Goal: Task Accomplishment & Management: Manage account settings

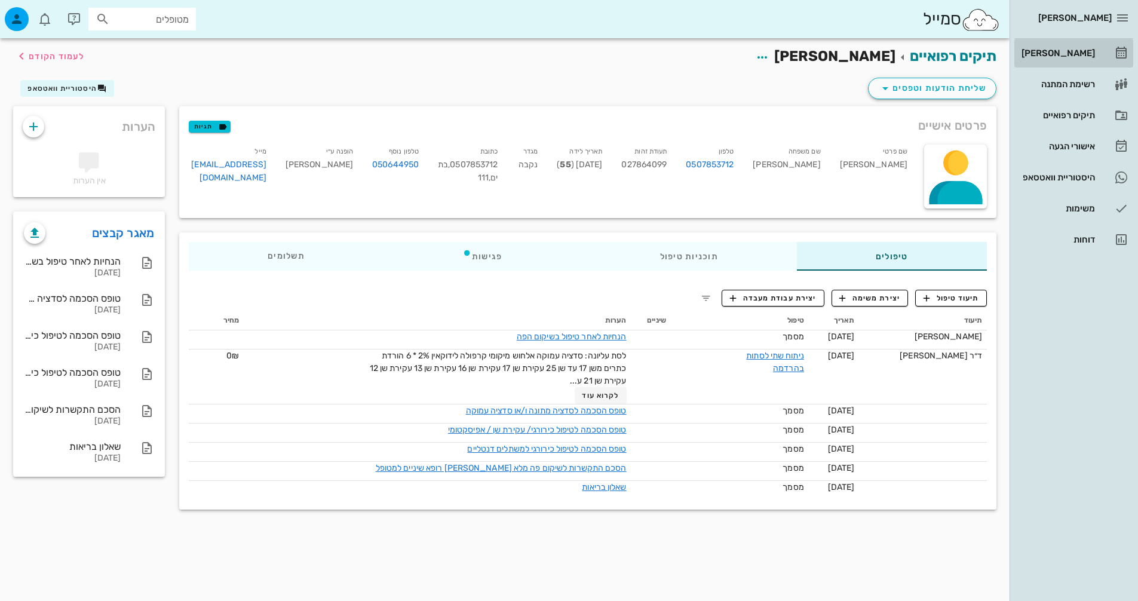
click at [1102, 49] on link "[PERSON_NAME]" at bounding box center [1073, 53] width 119 height 29
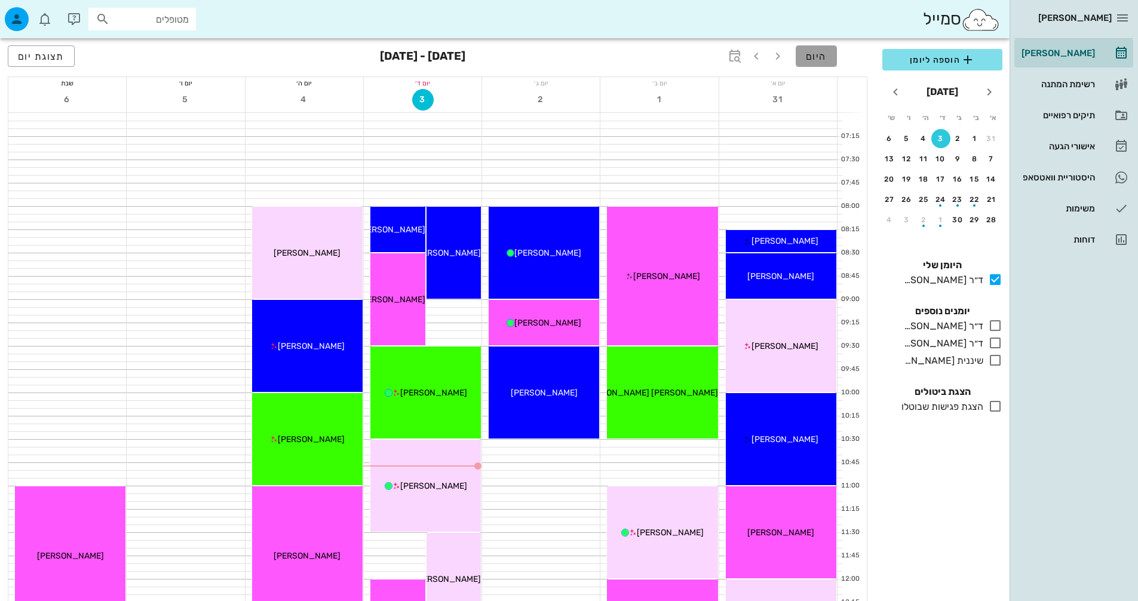
click at [832, 54] on button "היום" at bounding box center [816, 56] width 41 height 22
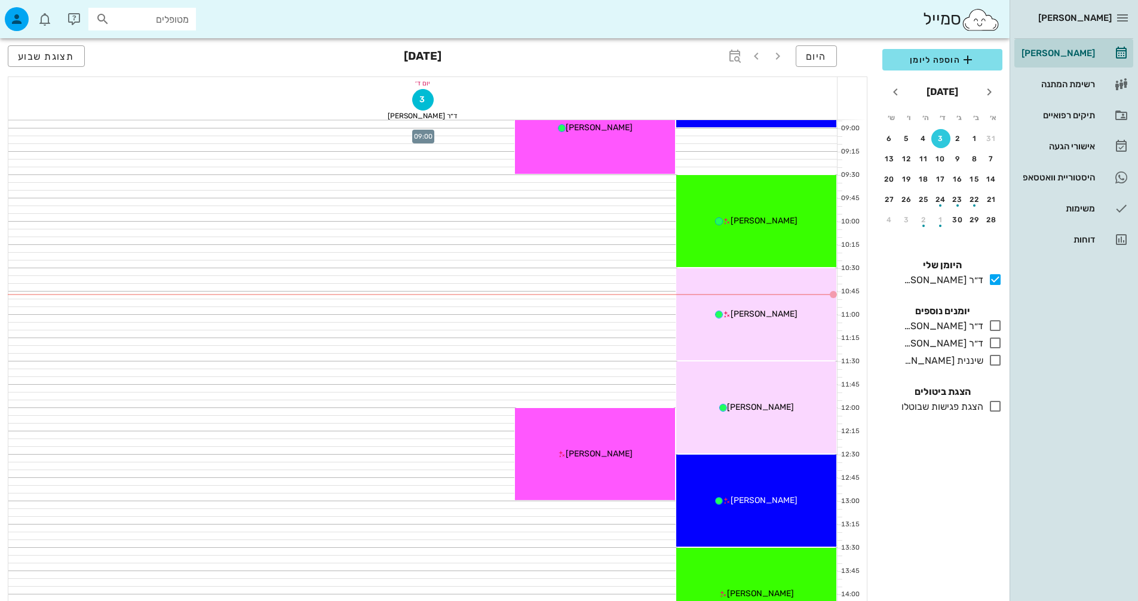
scroll to position [179, 0]
click at [153, 20] on input "מטופלים" at bounding box center [150, 19] width 76 height 16
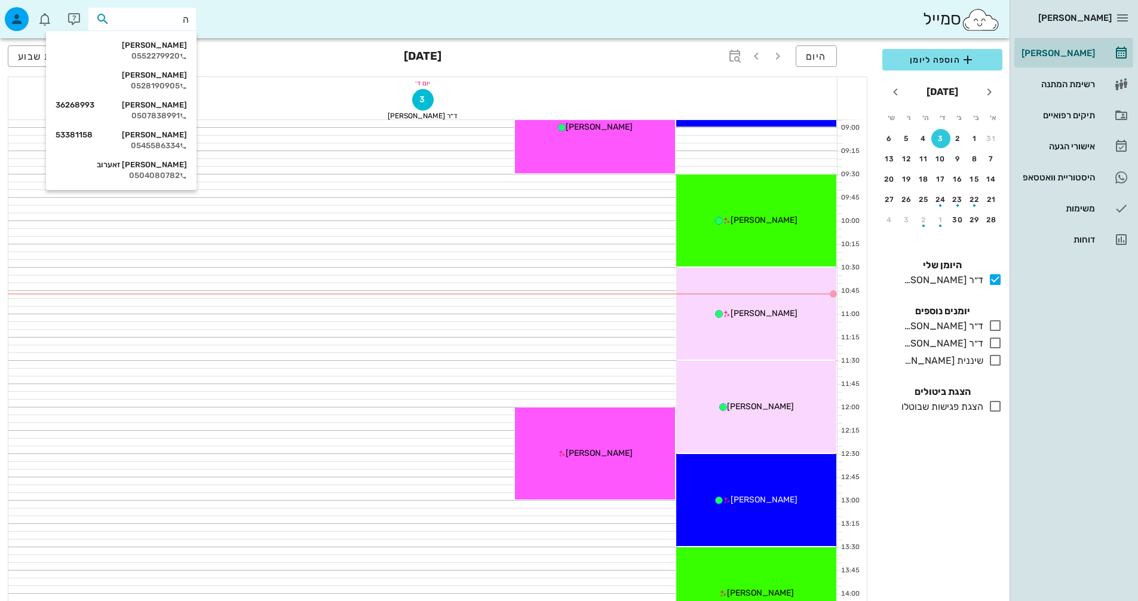
type input "הו"
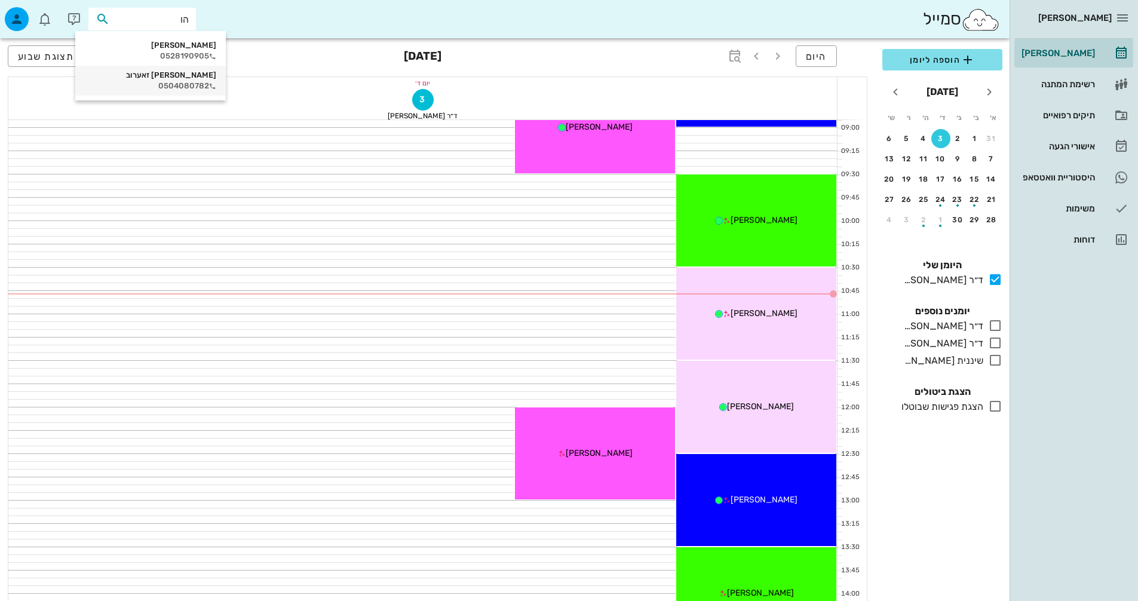
click at [172, 86] on div "0504080782" at bounding box center [150, 86] width 131 height 10
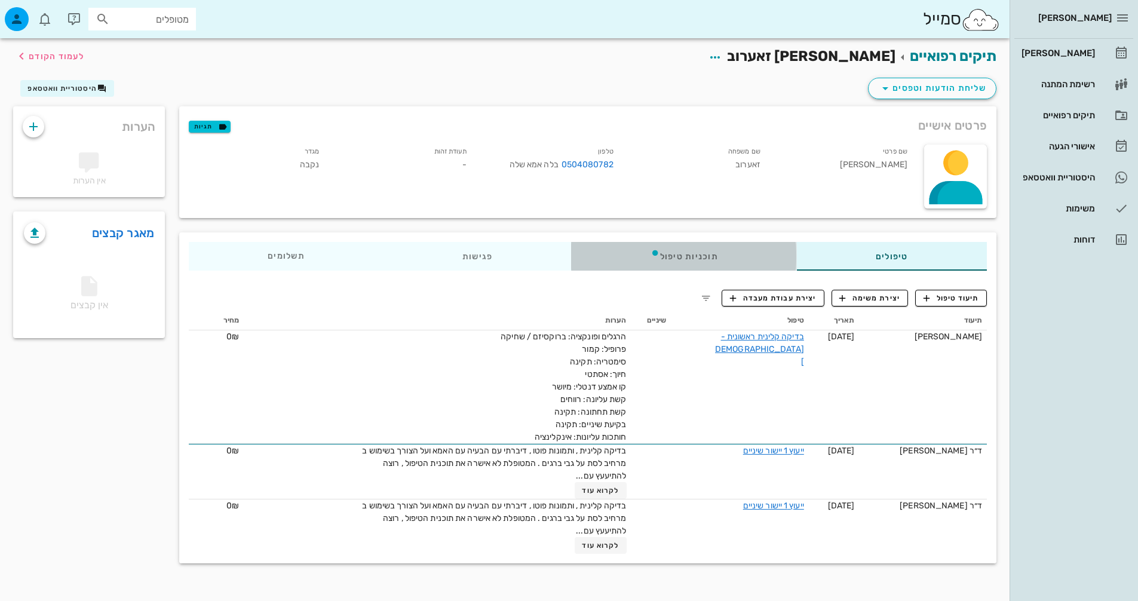
click at [679, 267] on div "תוכניות טיפול" at bounding box center [684, 256] width 225 height 29
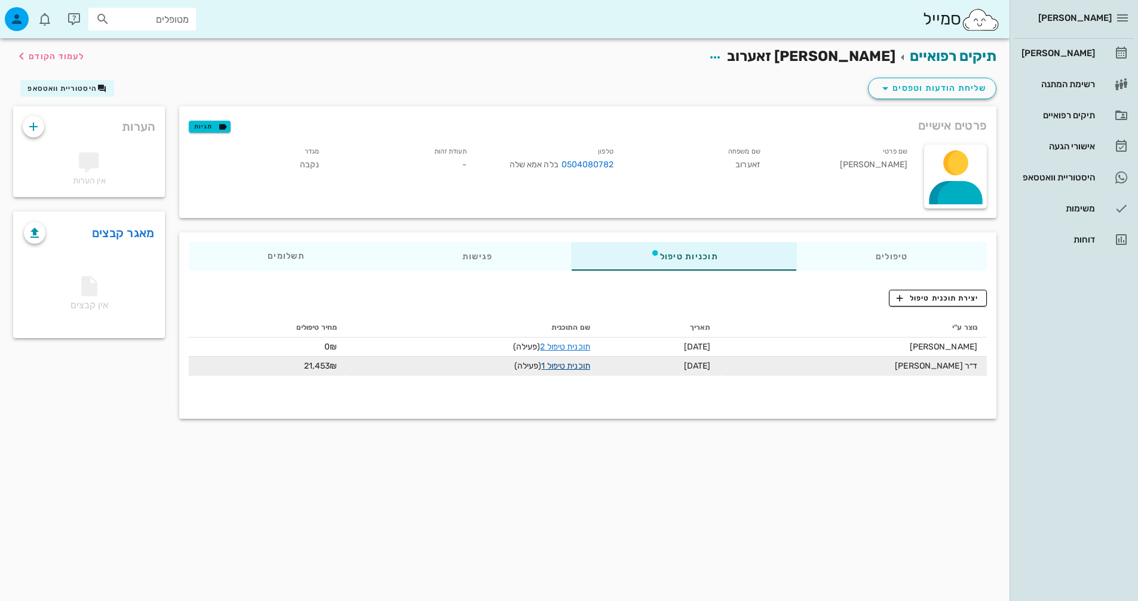
click at [551, 363] on link "תוכנית טיפול 1" at bounding box center [565, 366] width 48 height 10
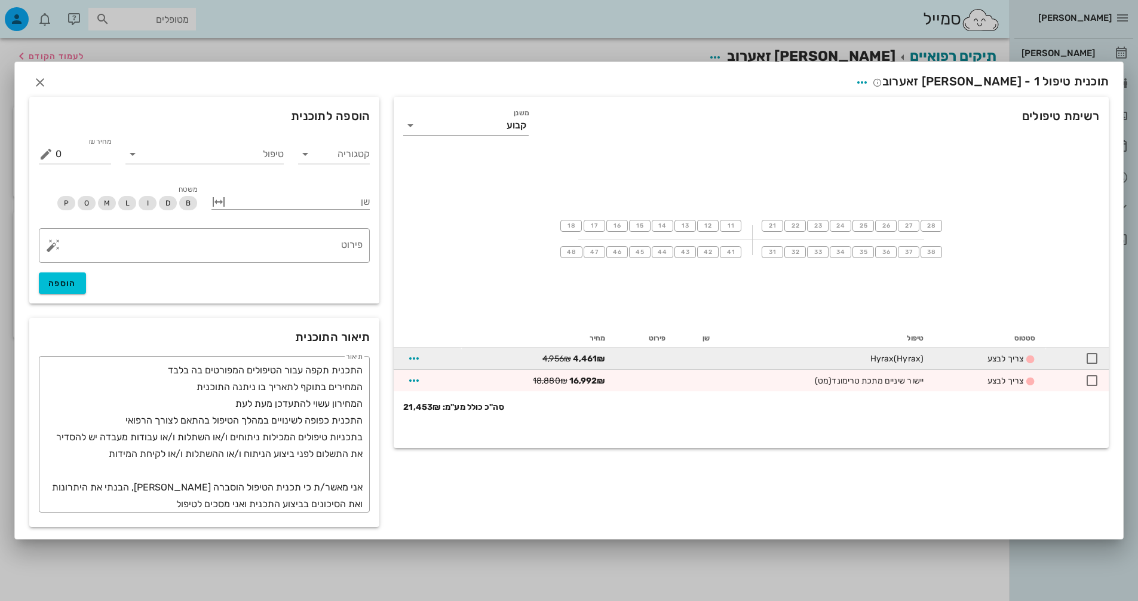
click at [906, 358] on span "(Hyrax)" at bounding box center [909, 359] width 30 height 10
click at [1086, 357] on div at bounding box center [1092, 358] width 20 height 20
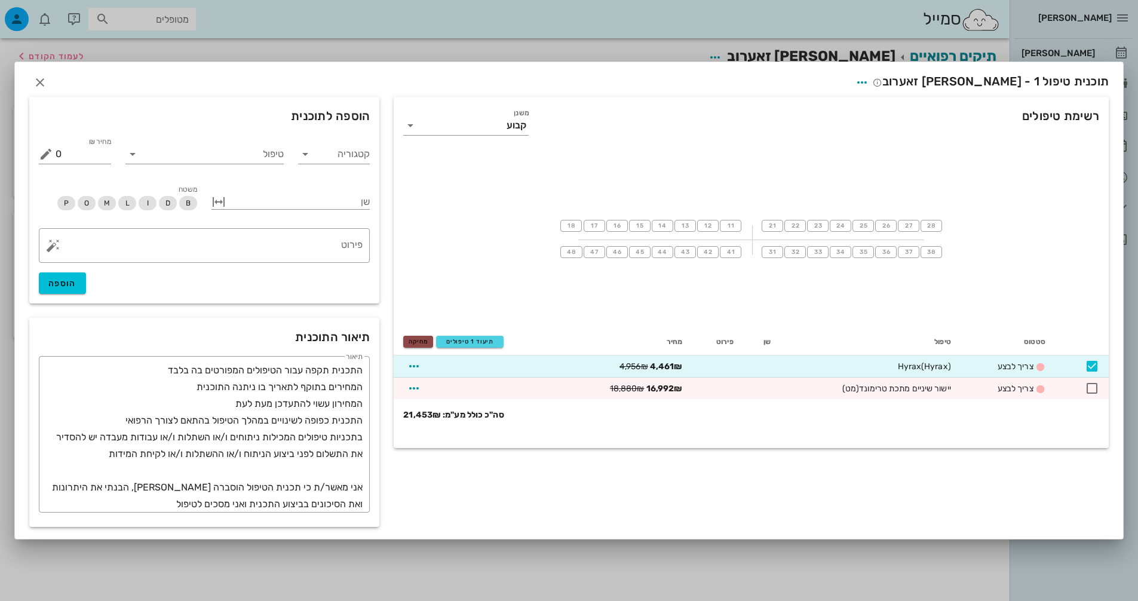
click at [425, 344] on span "מחיקה" at bounding box center [418, 341] width 19 height 7
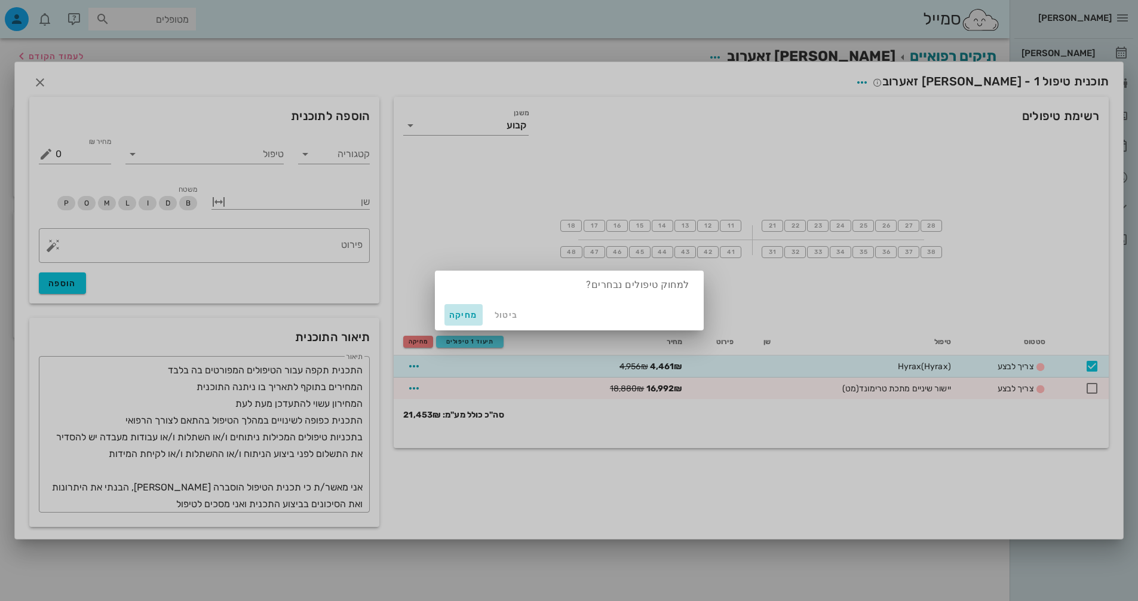
click at [467, 313] on span "מחיקה" at bounding box center [463, 315] width 29 height 10
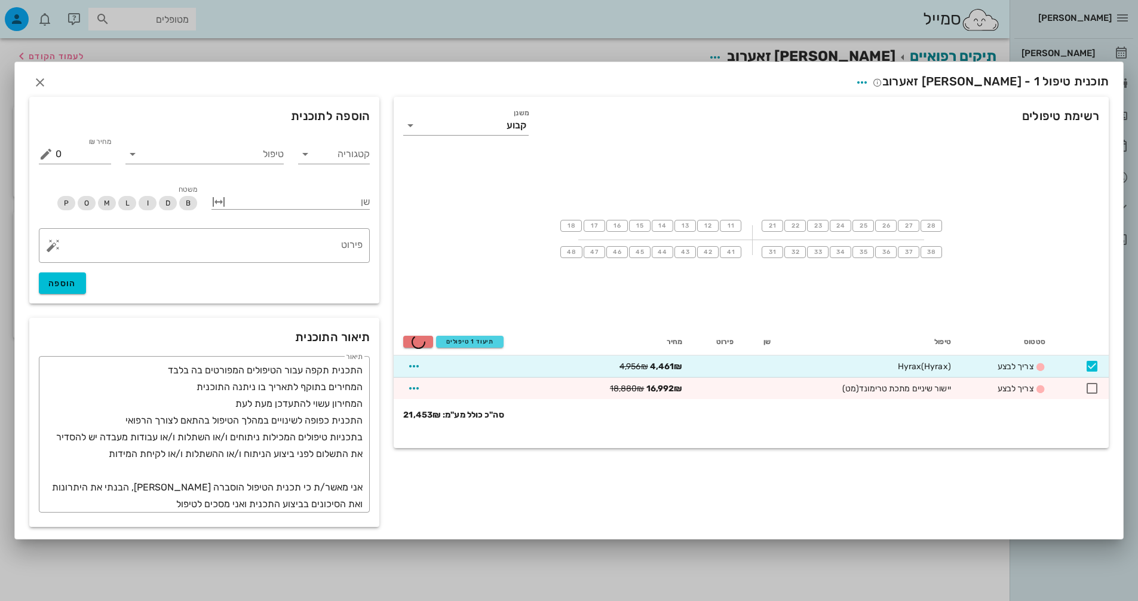
checkbox input "false"
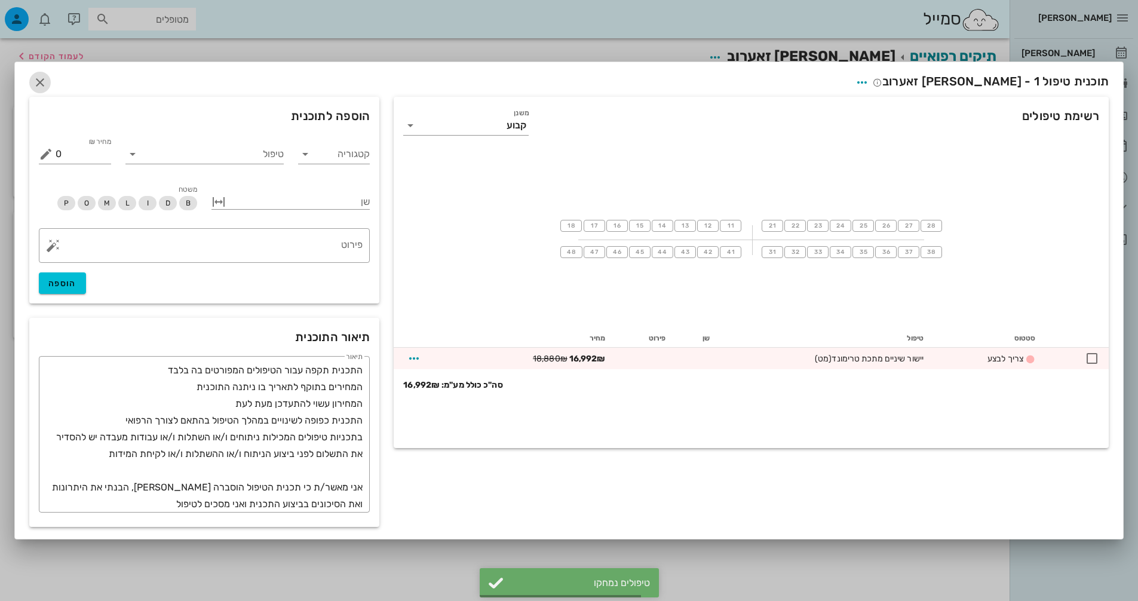
click at [39, 78] on icon "button" at bounding box center [40, 82] width 14 height 14
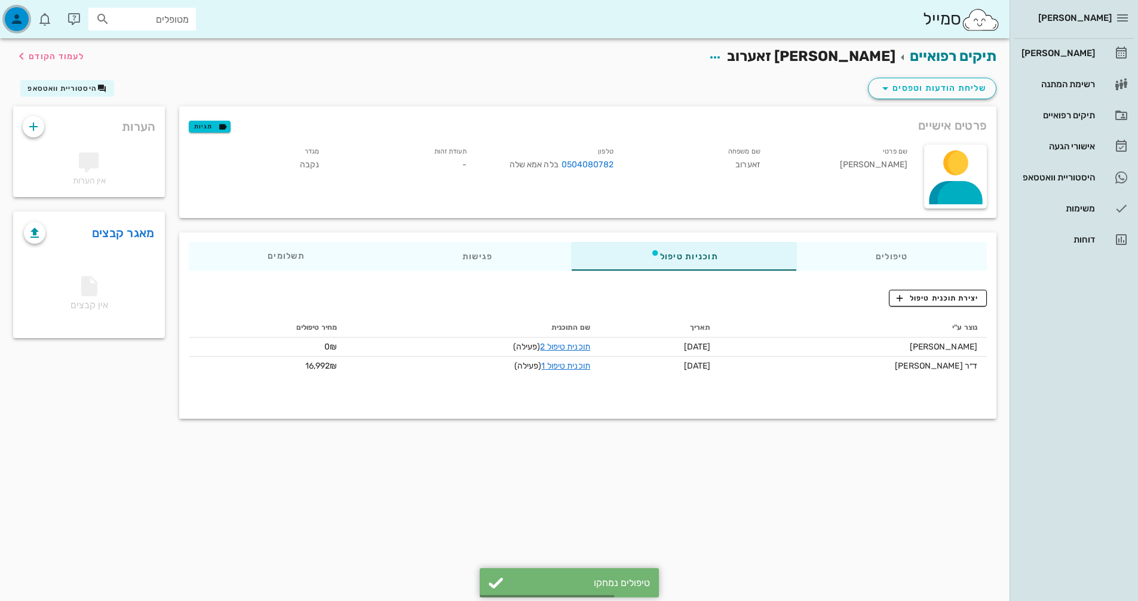
click at [25, 14] on div "button" at bounding box center [17, 19] width 24 height 24
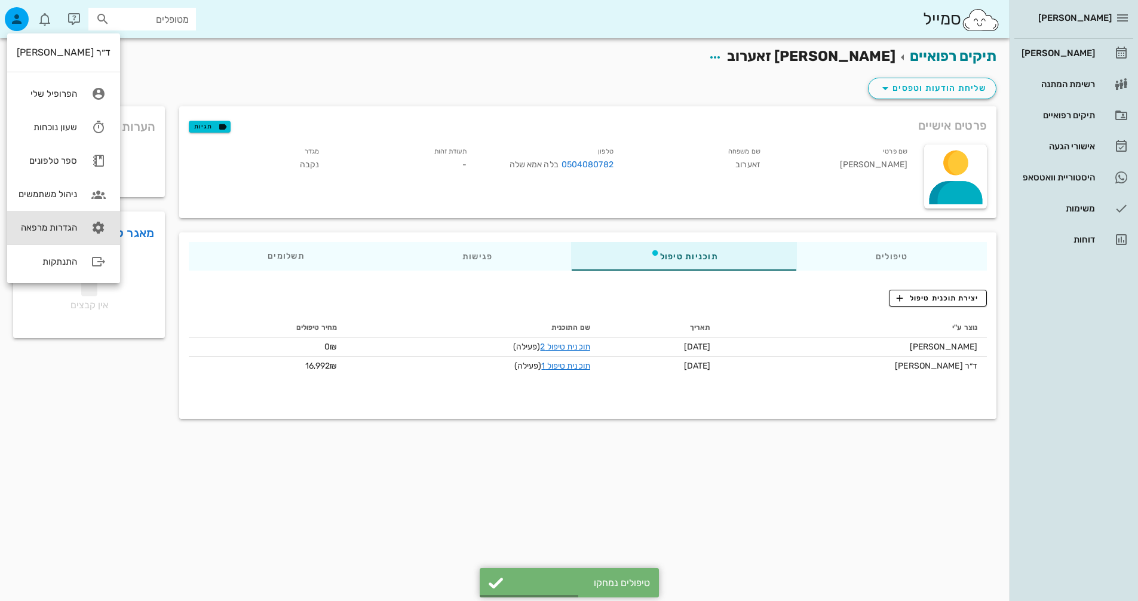
click at [57, 220] on link "הגדרות מרפאה" at bounding box center [63, 227] width 113 height 33
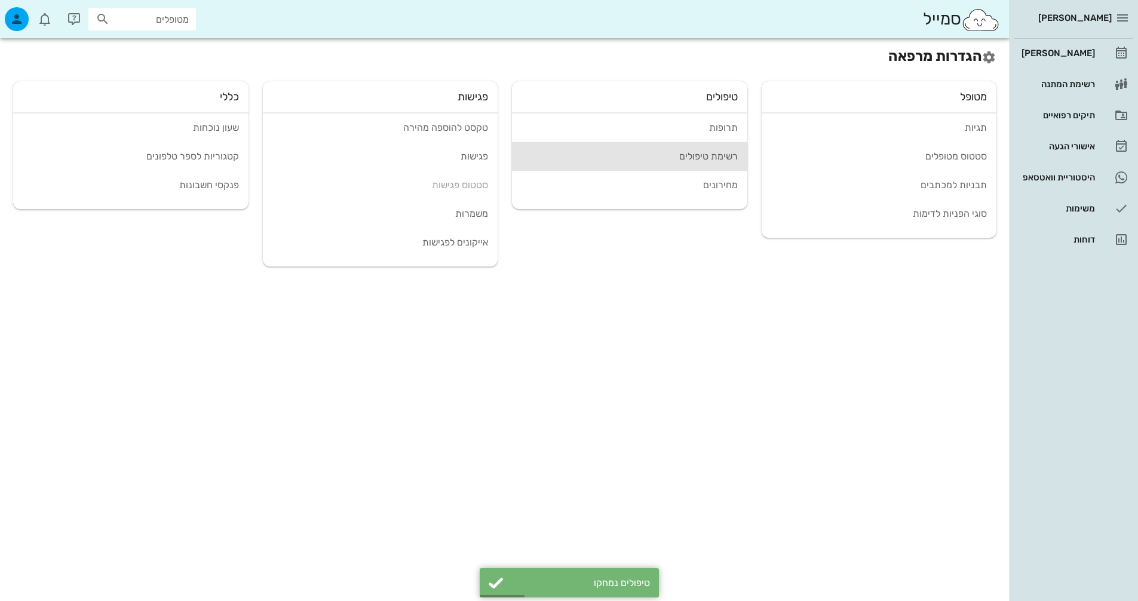
click at [704, 155] on div "רשימת טיפולים" at bounding box center [630, 156] width 216 height 11
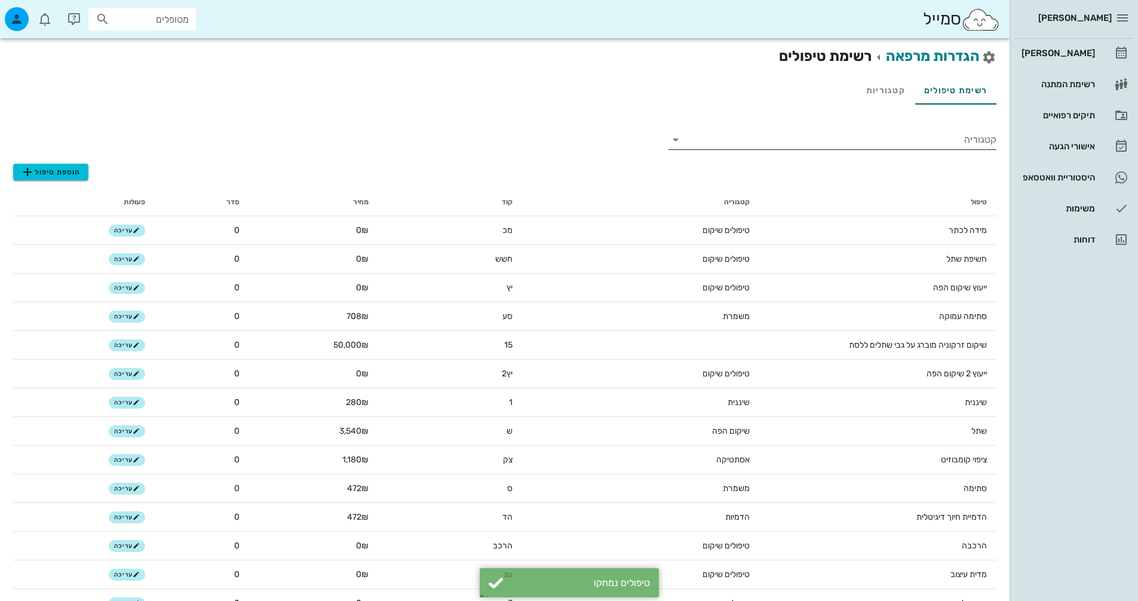
click at [968, 135] on input "קטגוריה" at bounding box center [842, 139] width 309 height 19
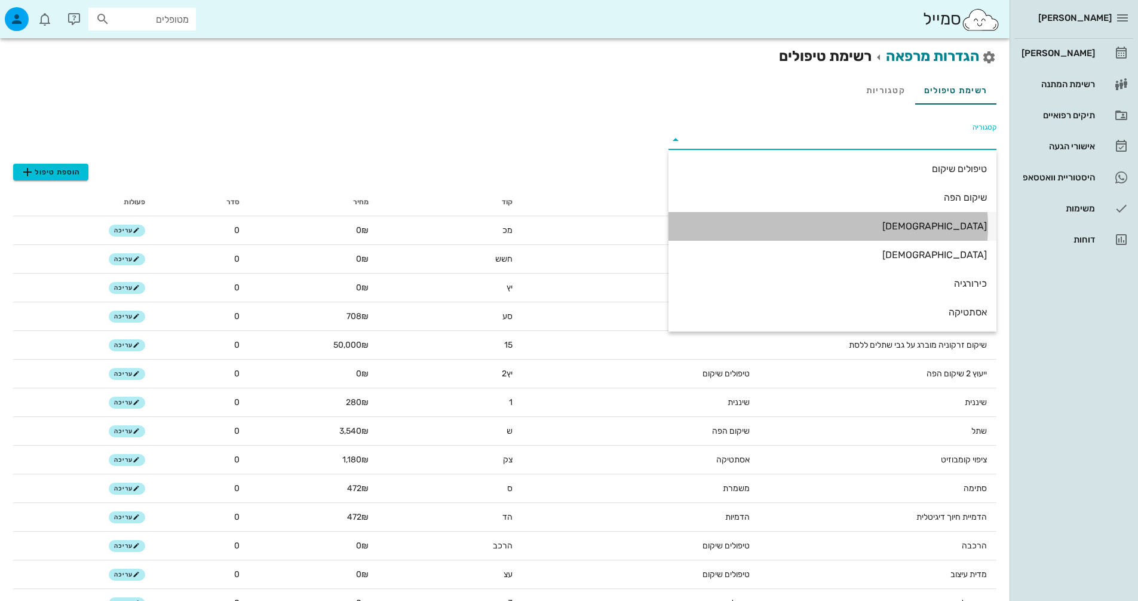
click at [956, 224] on div "[DEMOGRAPHIC_DATA]" at bounding box center [832, 225] width 309 height 11
type input "[DEMOGRAPHIC_DATA]"
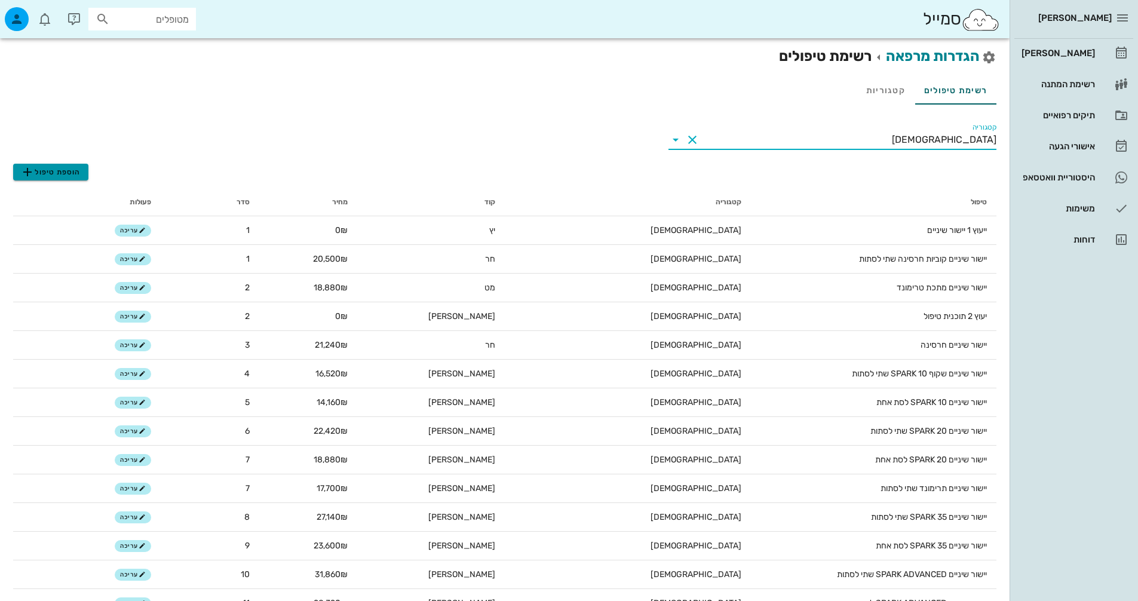
click at [66, 168] on span "הוספת טיפול" at bounding box center [50, 172] width 60 height 14
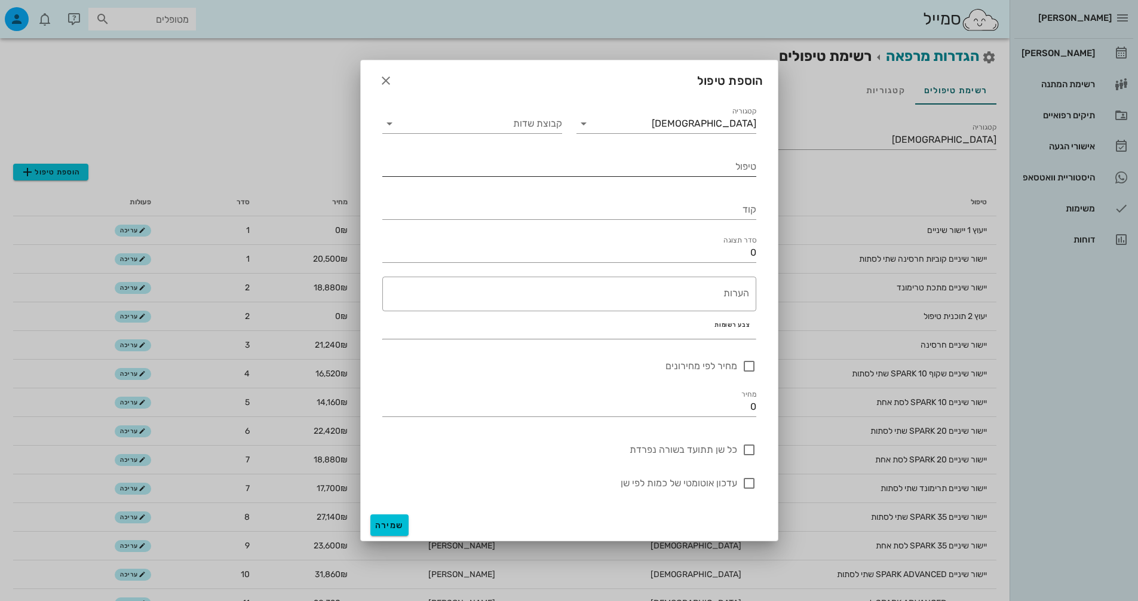
click at [644, 163] on input "טיפול" at bounding box center [569, 166] width 374 height 19
type input "h"
drag, startPoint x: 639, startPoint y: 168, endPoint x: 773, endPoint y: 151, distance: 135.5
click at [773, 151] on div "קטגוריה אורתו קבוצת שדות טיפול HYBRID HYRAX - NRJHC KX, GK ABH CRDHO קוד סדר תצ…" at bounding box center [569, 303] width 417 height 412
type input "HYBRID HYRAX - NRJHC KX, GK ABH CRDHO"
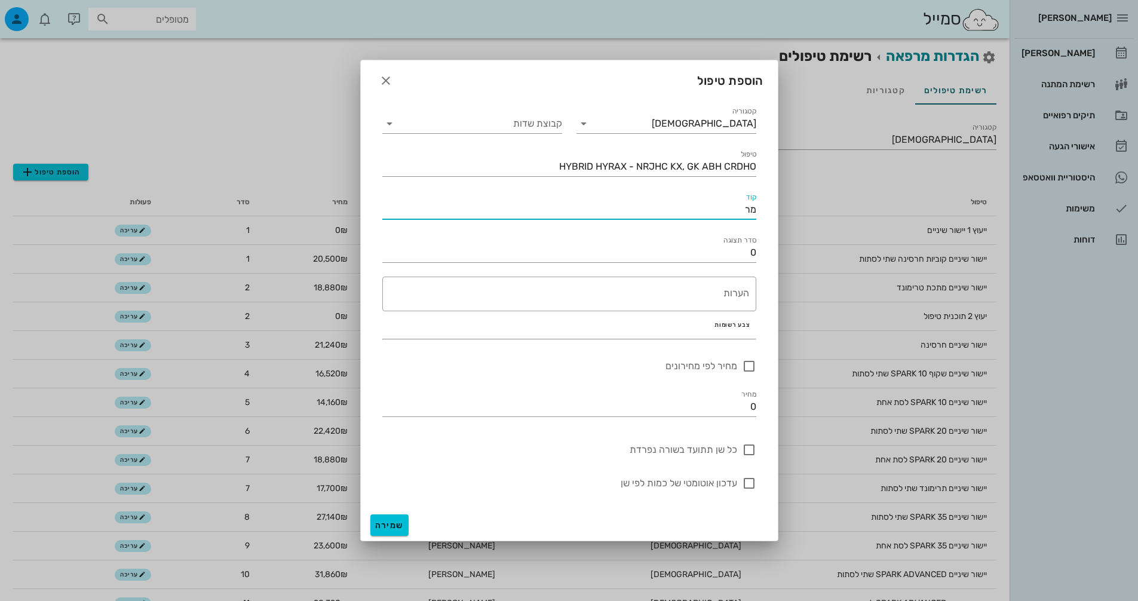
type input "מ"
type input "מרח"
drag, startPoint x: 637, startPoint y: 165, endPoint x: 786, endPoint y: 149, distance: 150.2
type input "HYBRID HYRAX - מרחיב לסת על ברגים"
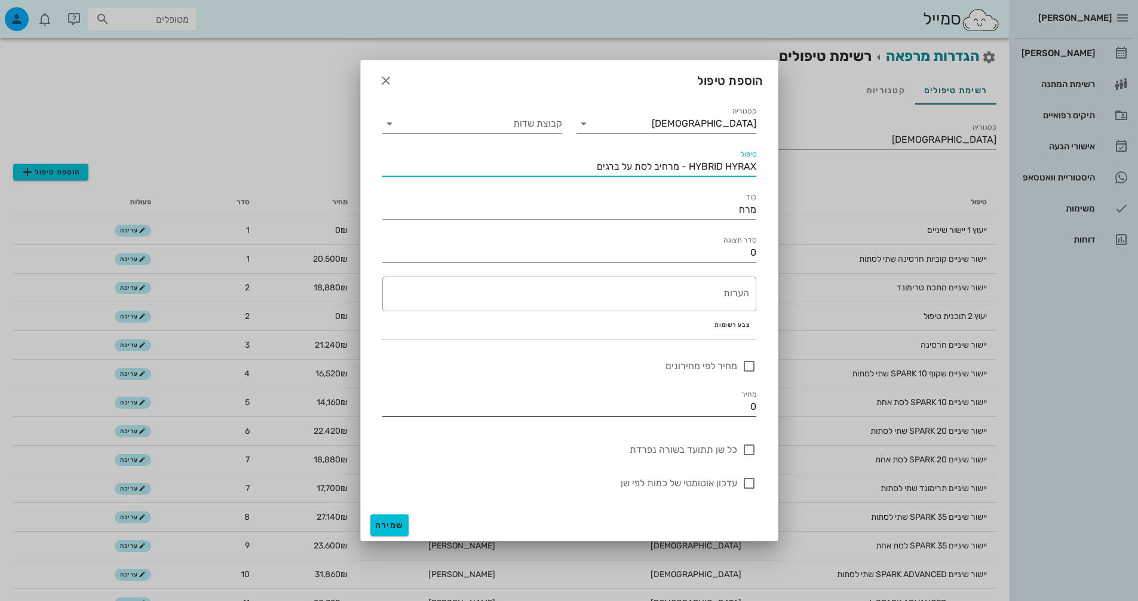
click at [731, 400] on input "0" at bounding box center [569, 406] width 374 height 19
type input "4000"
click at [373, 519] on button "שמירה" at bounding box center [389, 525] width 38 height 22
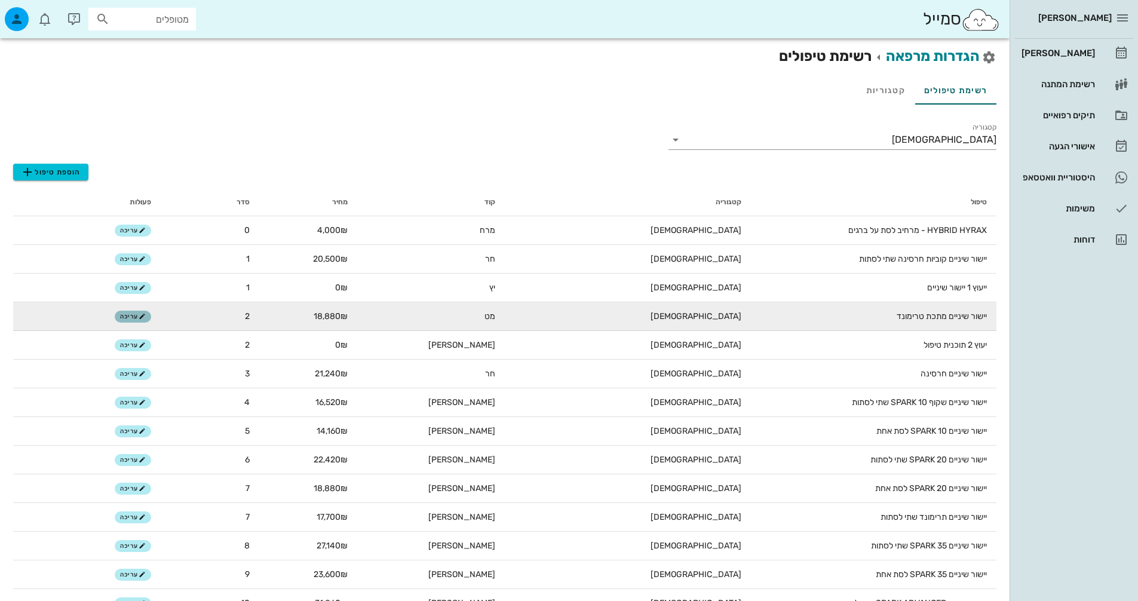
click at [141, 315] on icon "button" at bounding box center [142, 316] width 7 height 7
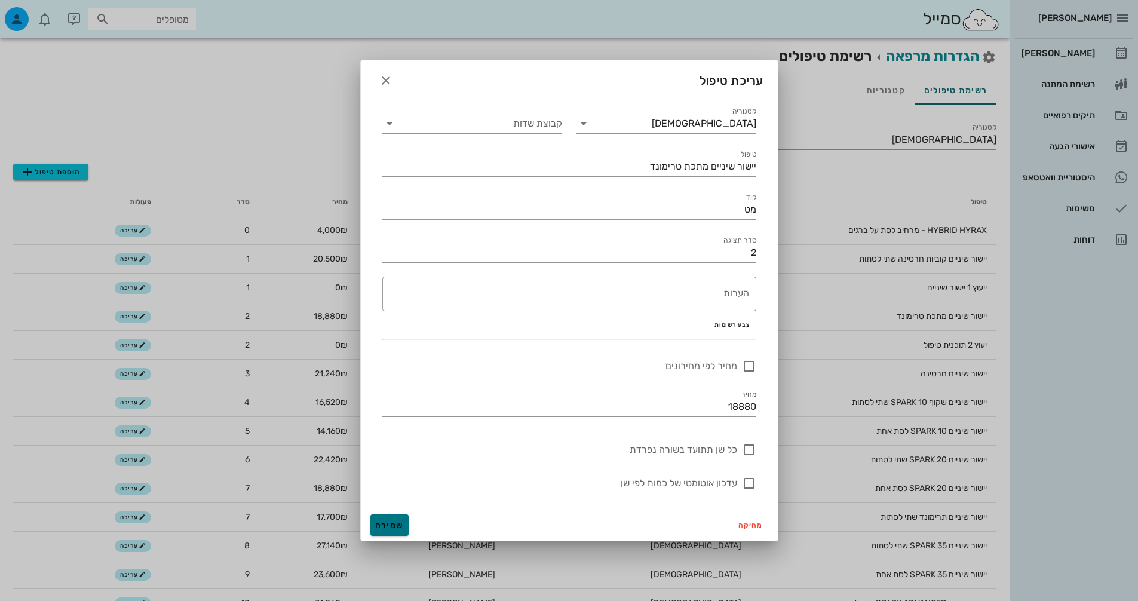
click at [387, 525] on span "שמירה" at bounding box center [389, 525] width 29 height 10
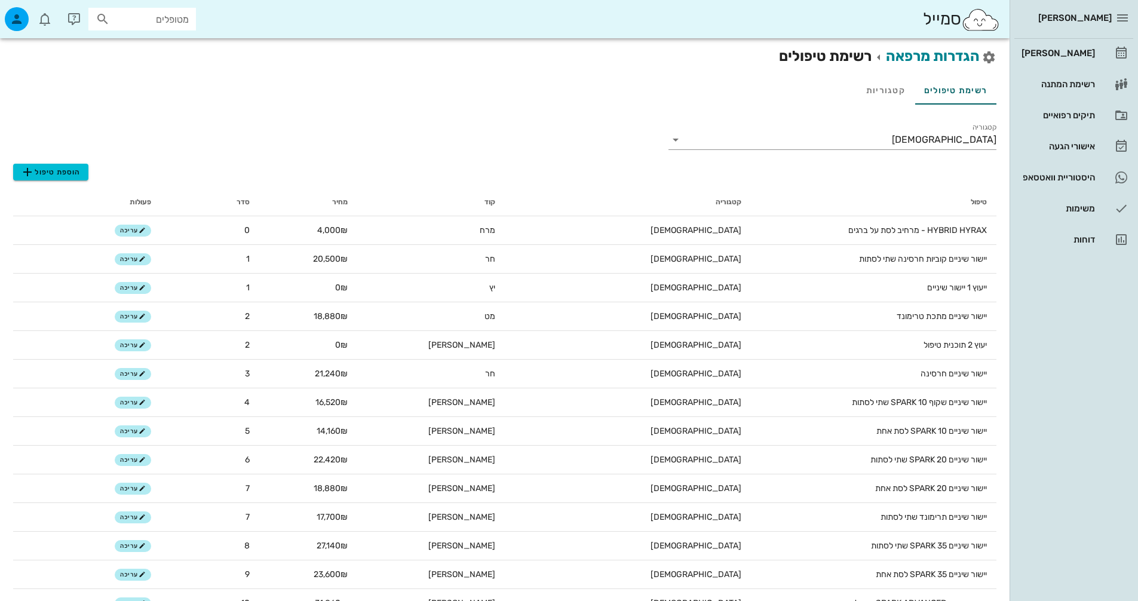
click at [155, 21] on input "מטופלים" at bounding box center [150, 19] width 76 height 16
type input "הוד"
click at [142, 45] on div "[PERSON_NAME] זאערוב" at bounding box center [150, 46] width 131 height 10
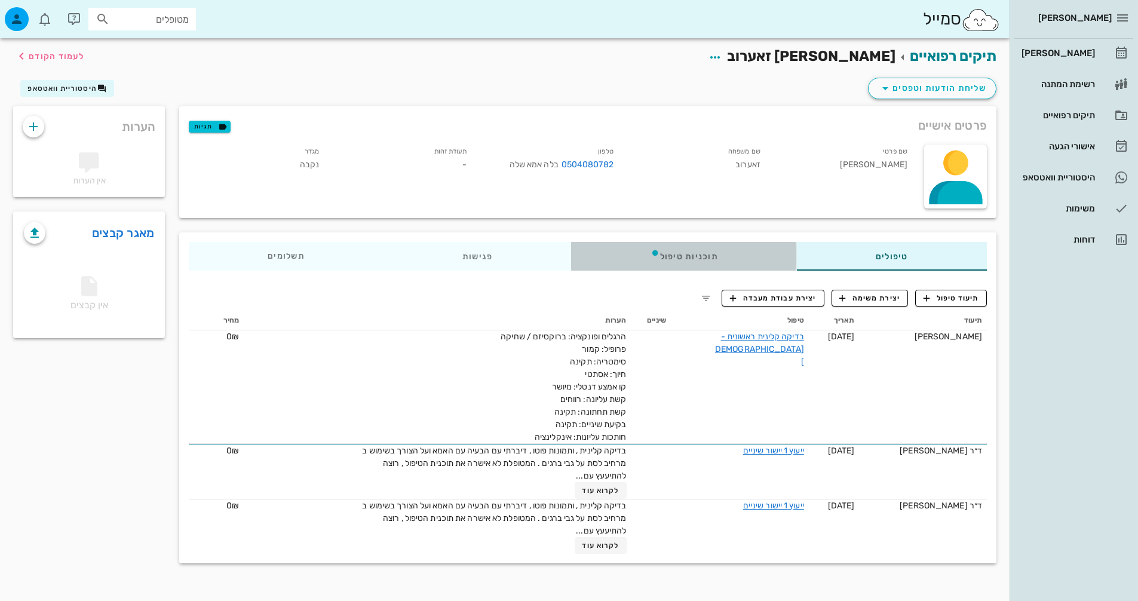
drag, startPoint x: 635, startPoint y: 264, endPoint x: 654, endPoint y: 249, distance: 24.2
click at [635, 264] on div "תוכניות טיפול" at bounding box center [684, 256] width 225 height 29
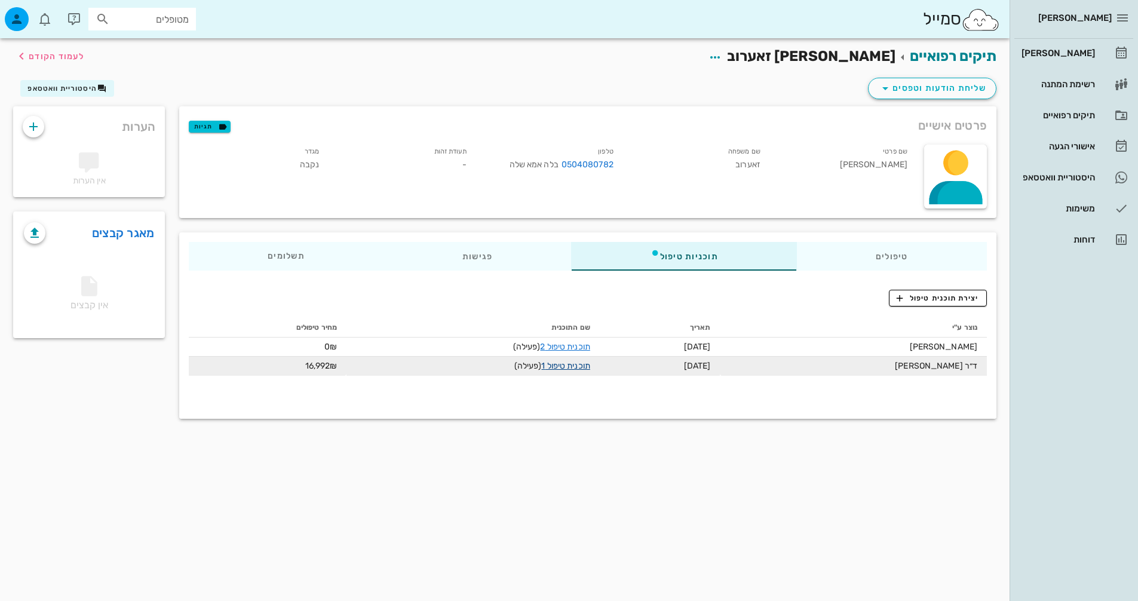
click at [555, 362] on link "תוכנית טיפול 1" at bounding box center [565, 366] width 48 height 10
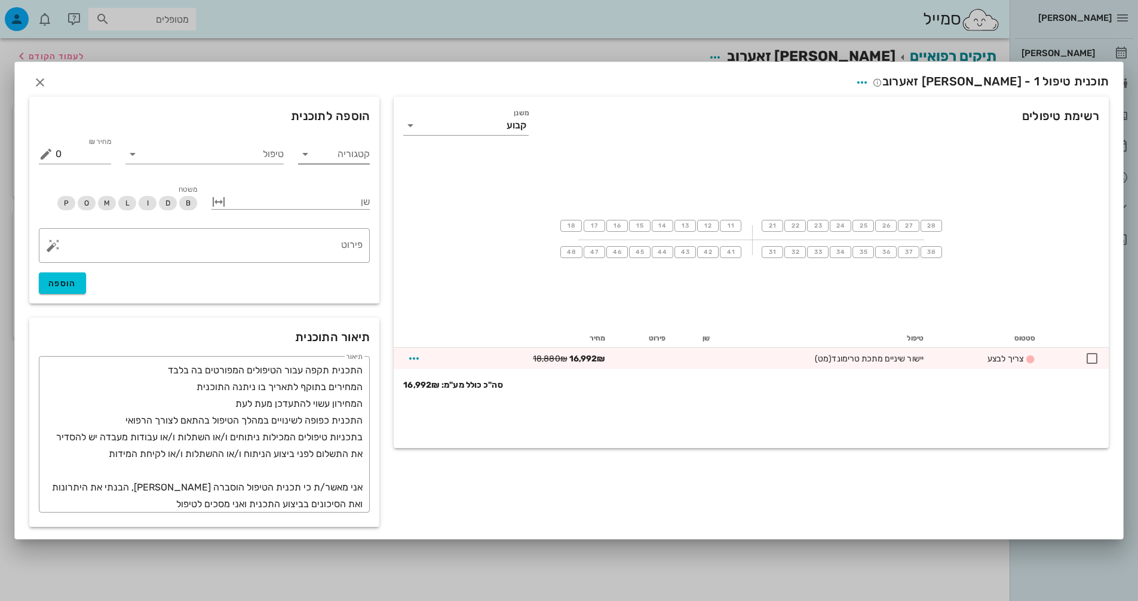
click at [311, 152] on icon at bounding box center [305, 154] width 14 height 14
click at [350, 249] on div "[DEMOGRAPHIC_DATA]" at bounding box center [349, 241] width 105 height 26
type input "[DEMOGRAPHIC_DATA]"
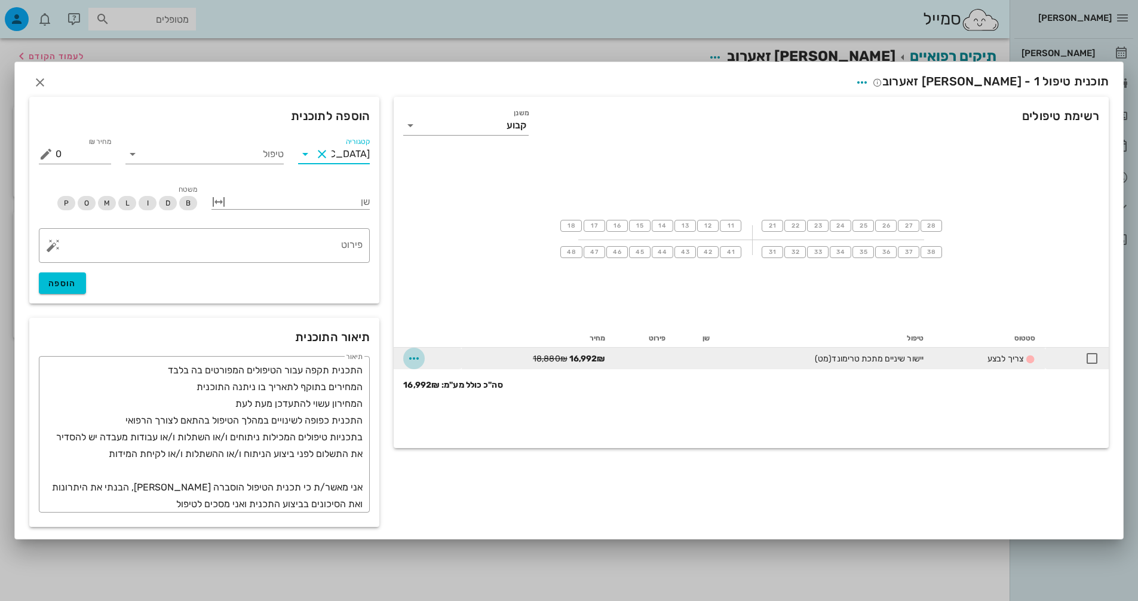
click at [421, 358] on icon "button" at bounding box center [414, 358] width 14 height 14
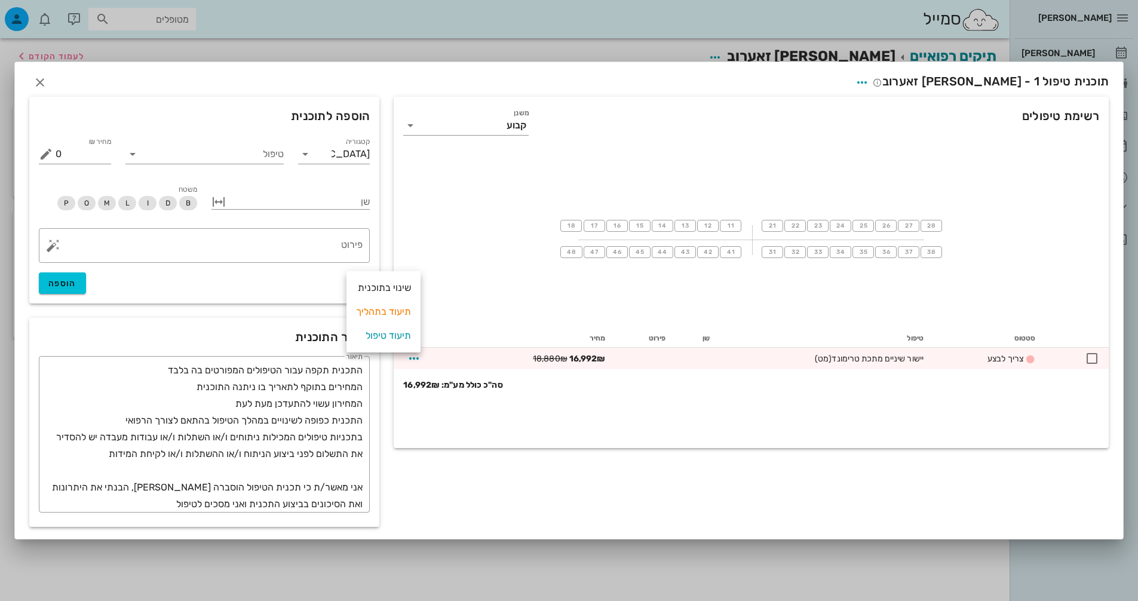
click at [466, 318] on div "18 17 16 15 14 13 12 11 21 22 23 24 25 26 27 28 48 47 46 45 44 43 42 41 31 32 3…" at bounding box center [751, 238] width 715 height 179
click at [264, 161] on input "טיפול" at bounding box center [213, 154] width 142 height 19
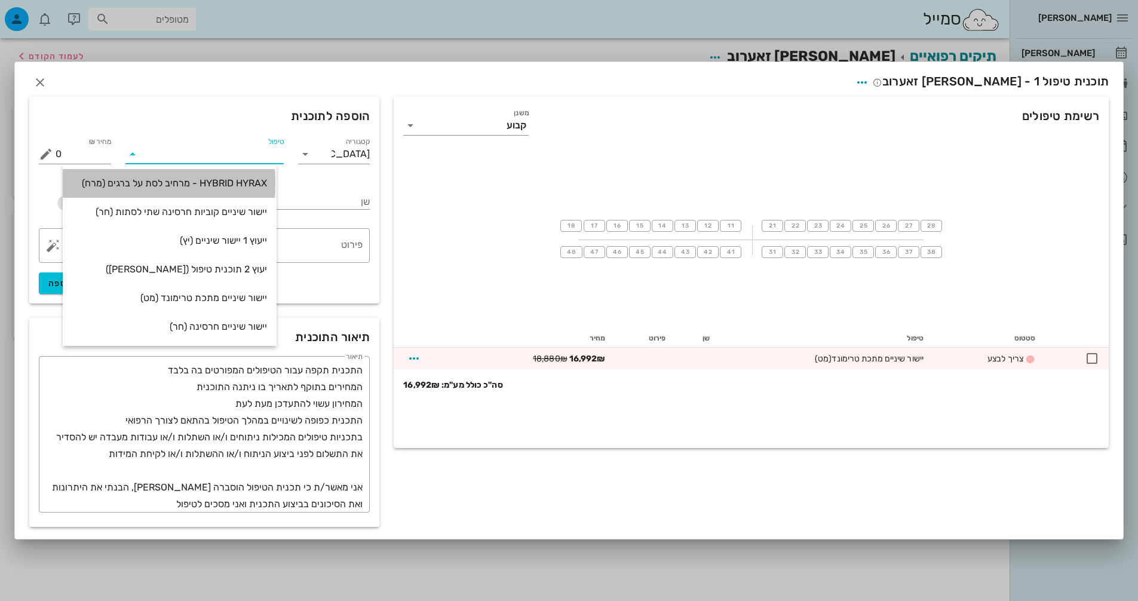
click at [252, 191] on div "HYBRID HYRAX - מרחיב לסת על ברגים (מרח)" at bounding box center [169, 183] width 195 height 26
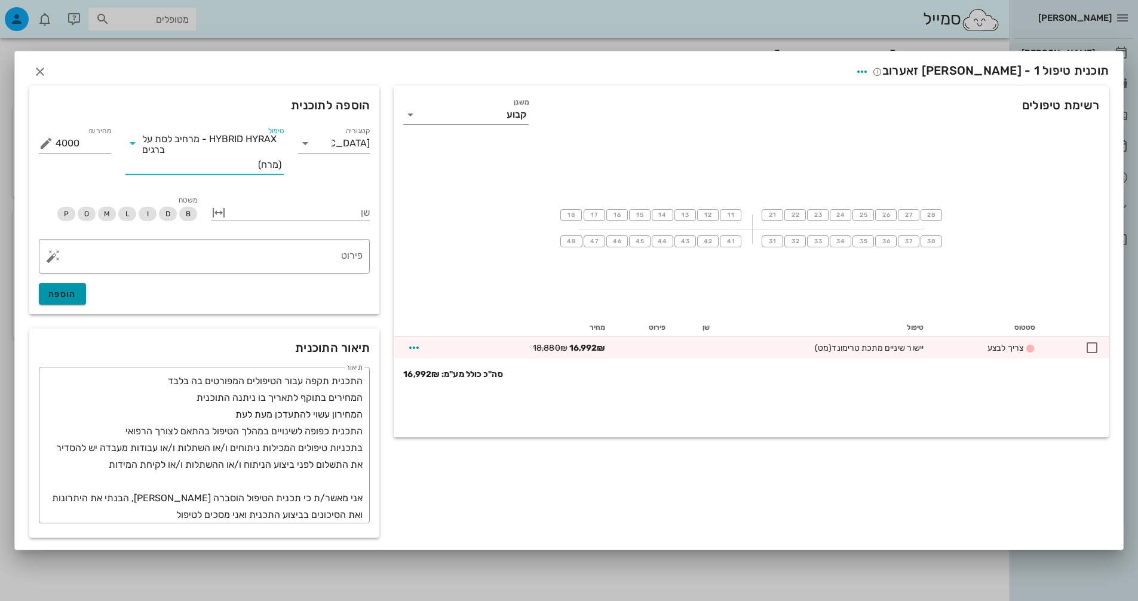
click at [77, 293] on button "הוספה" at bounding box center [62, 294] width 47 height 22
type input "0"
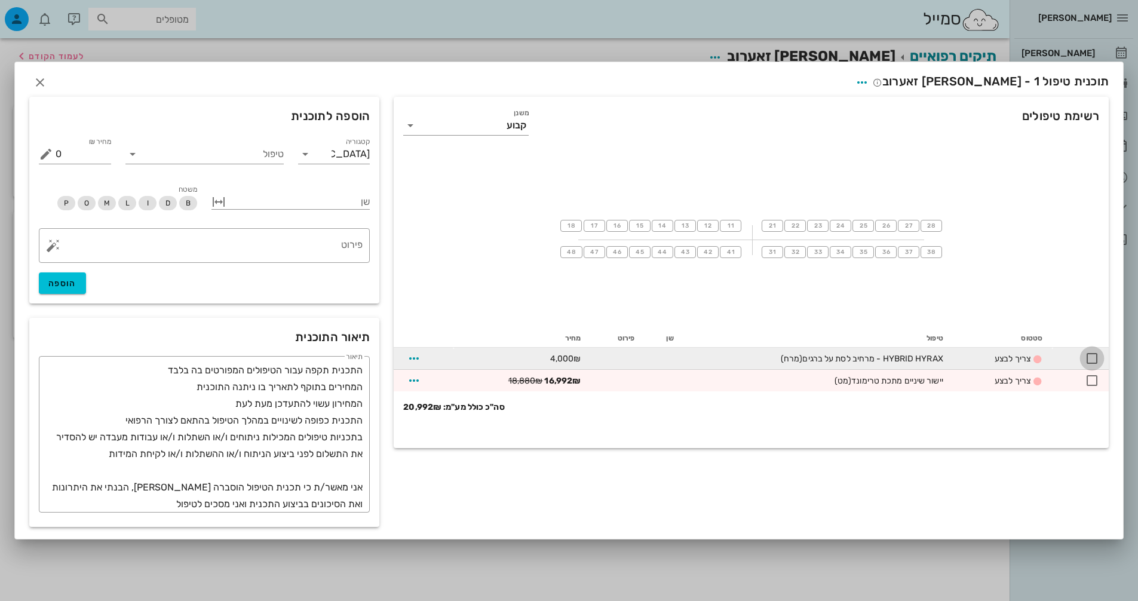
click at [1092, 361] on div at bounding box center [1092, 358] width 20 height 20
checkbox input "true"
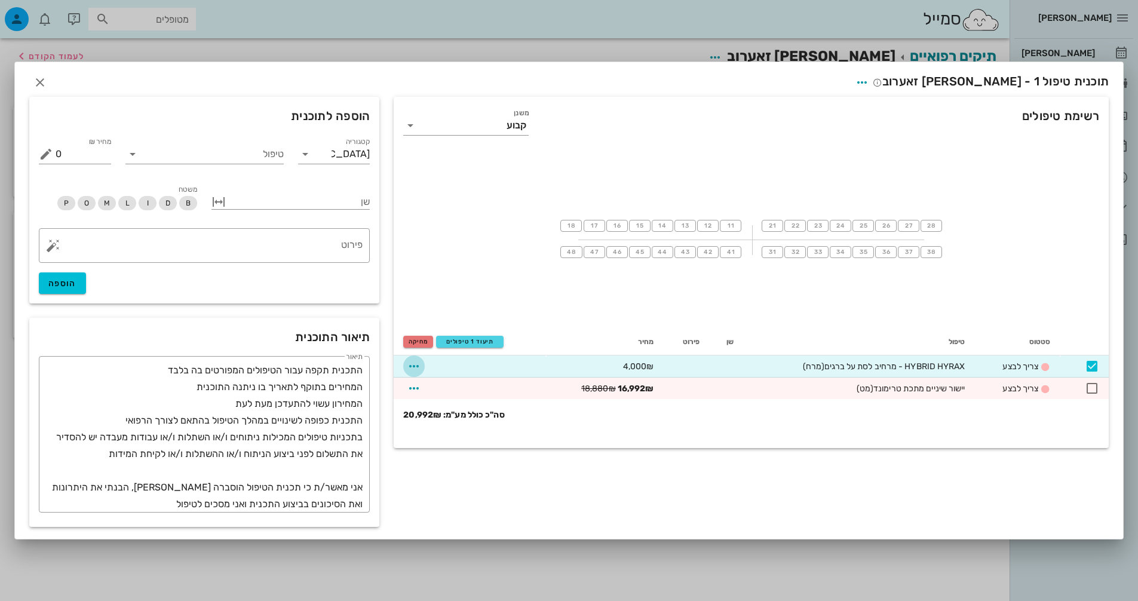
click at [410, 363] on icon "button" at bounding box center [414, 366] width 14 height 14
click at [715, 179] on div "18 17 16 15 14 13 12 11 21 22 23 24 25 26 27 28 48 47 46 45 44 43 42 41 31 32 3…" at bounding box center [751, 238] width 715 height 179
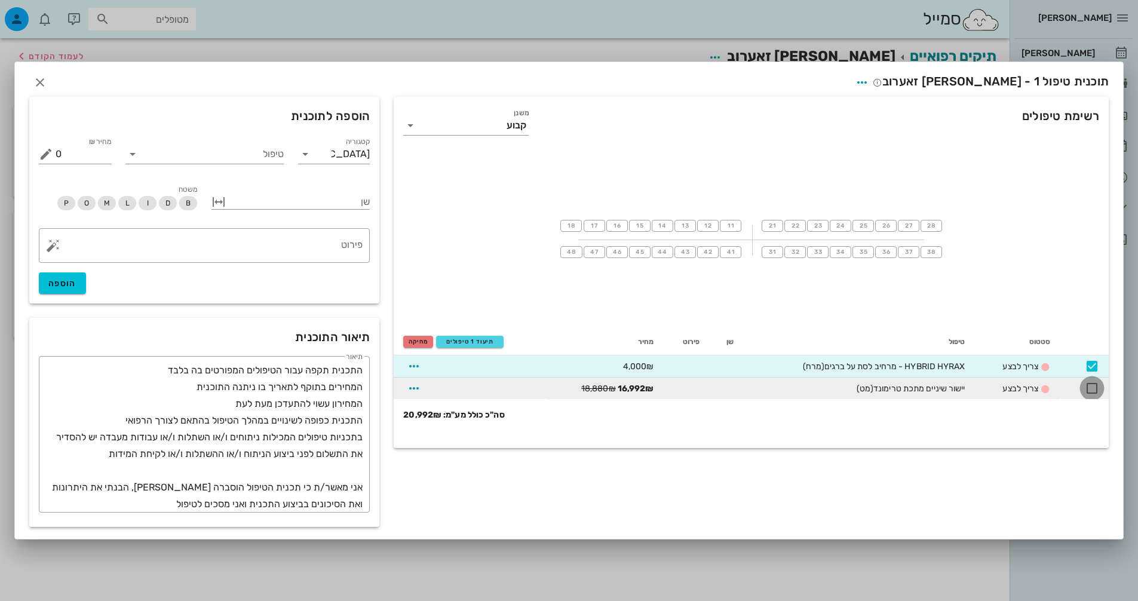
click at [1101, 389] on div at bounding box center [1092, 388] width 20 height 20
checkbox input "true"
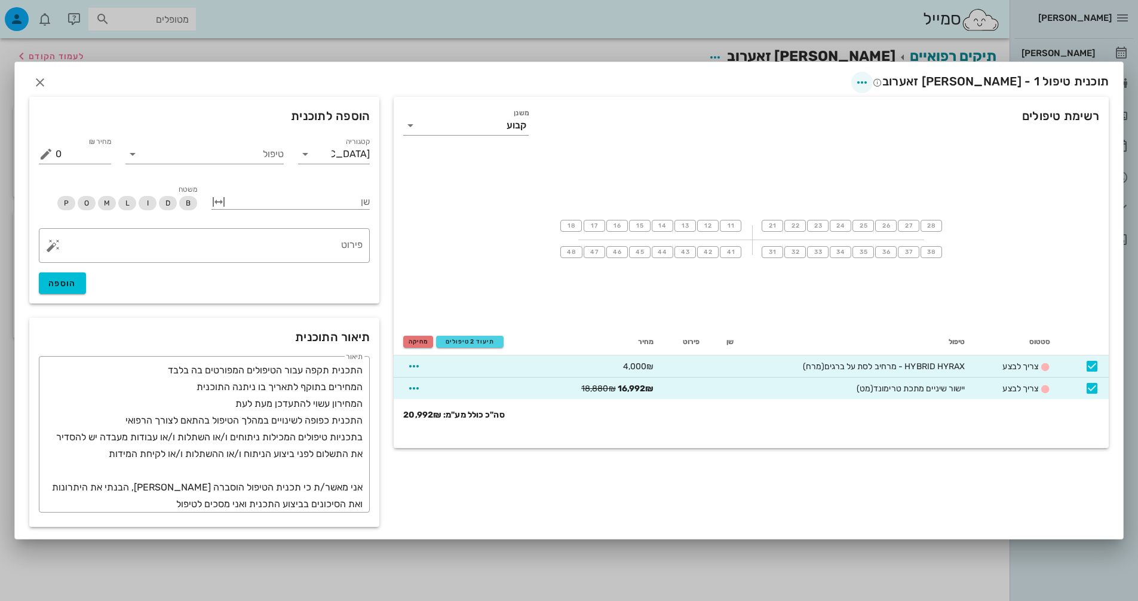
drag, startPoint x: 936, startPoint y: 69, endPoint x: 937, endPoint y: 85, distance: 16.2
click at [936, 71] on div "תוכנית טיפול 1 - [PERSON_NAME] זאערוב" at bounding box center [569, 80] width 1108 height 37
click at [869, 85] on icon "button" at bounding box center [862, 82] width 14 height 14
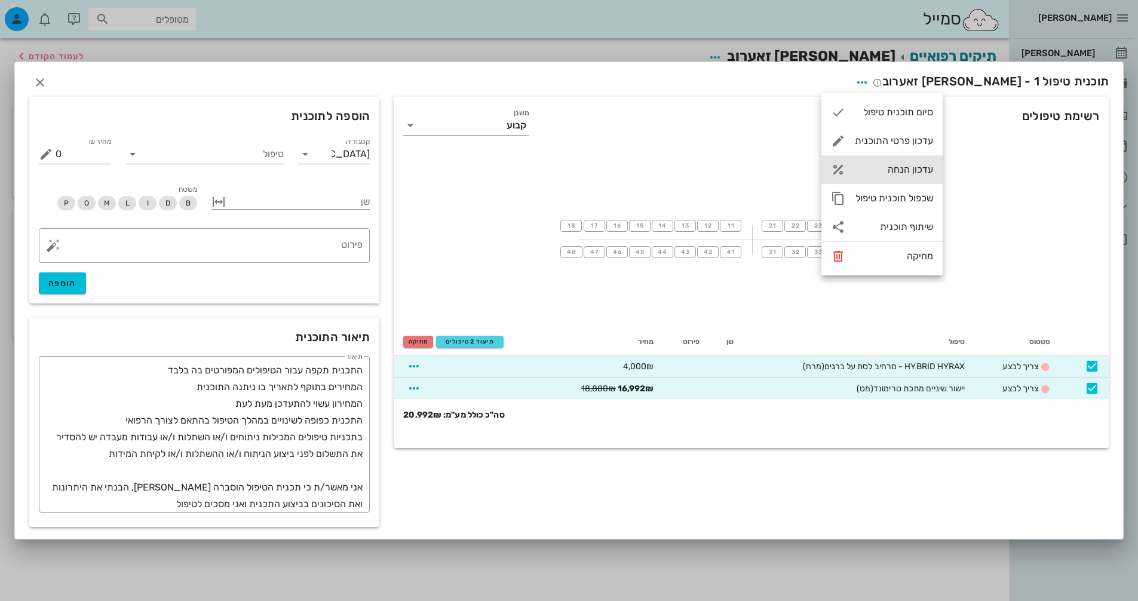
click at [912, 175] on div "עדכון הנחה" at bounding box center [894, 169] width 78 height 11
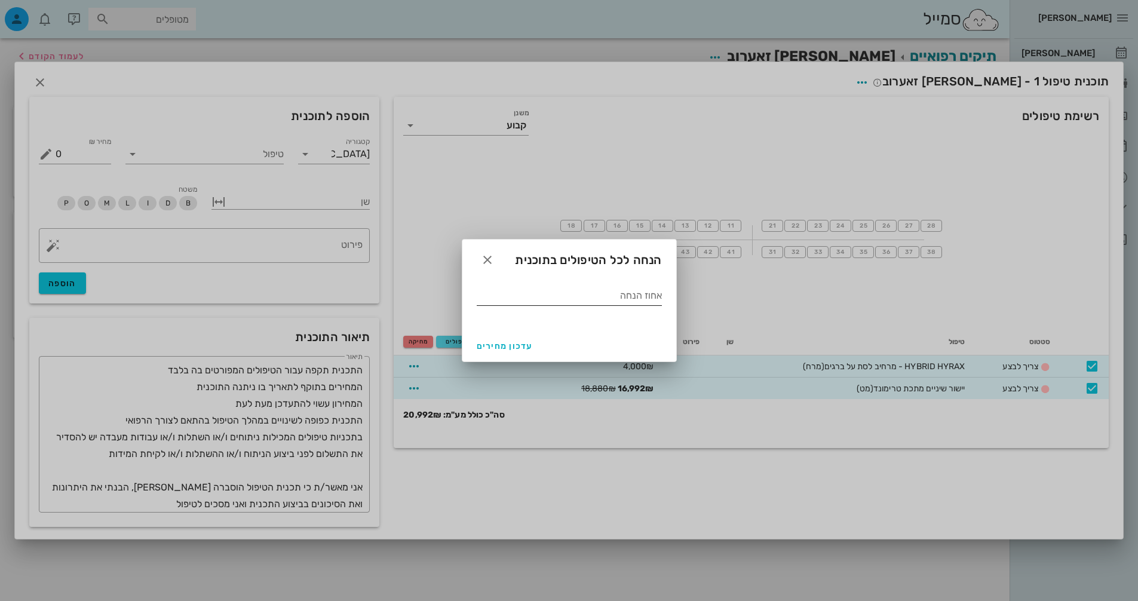
click at [615, 296] on input "אחוז הנחה" at bounding box center [569, 295] width 185 height 19
type input "20"
click at [508, 347] on span "עדכון מחירים" at bounding box center [505, 346] width 56 height 10
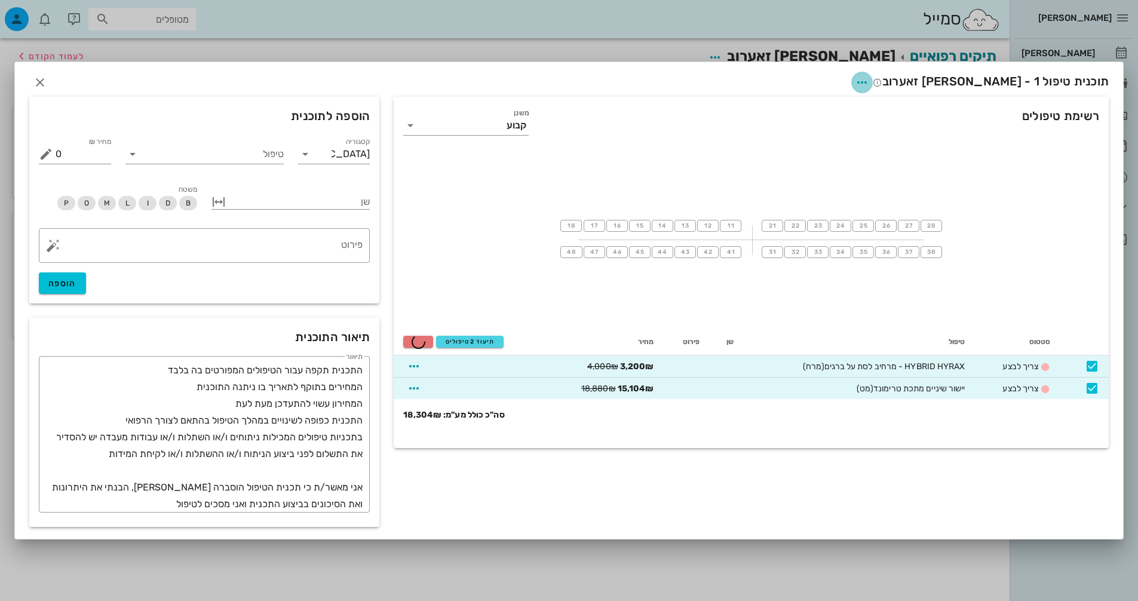
click at [869, 81] on icon "button" at bounding box center [862, 82] width 14 height 14
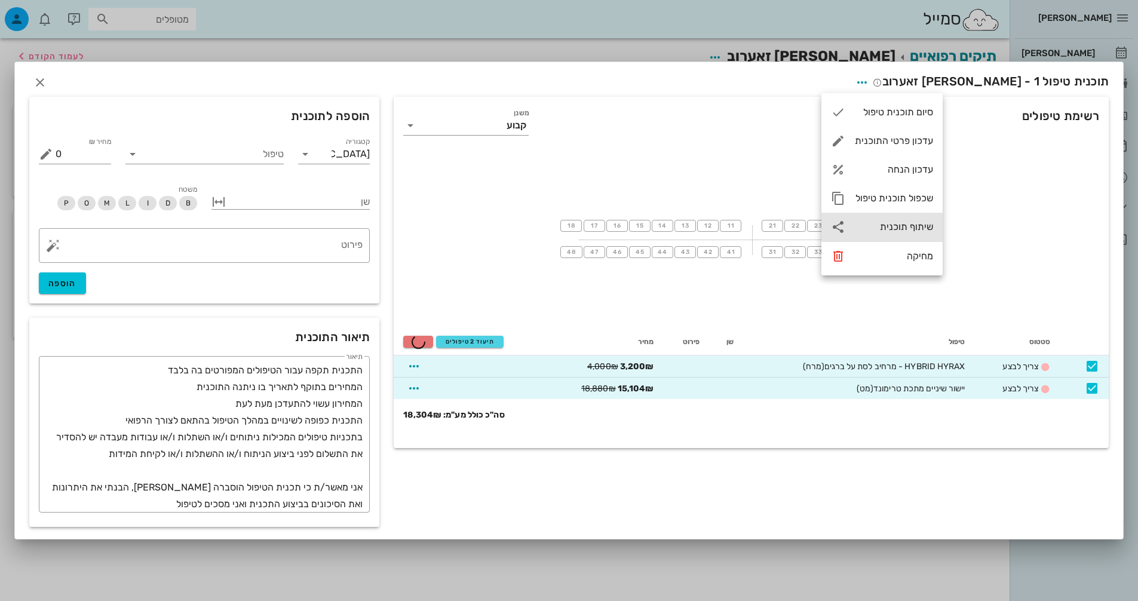
click at [927, 222] on div "שיתוף תוכנית" at bounding box center [894, 226] width 78 height 11
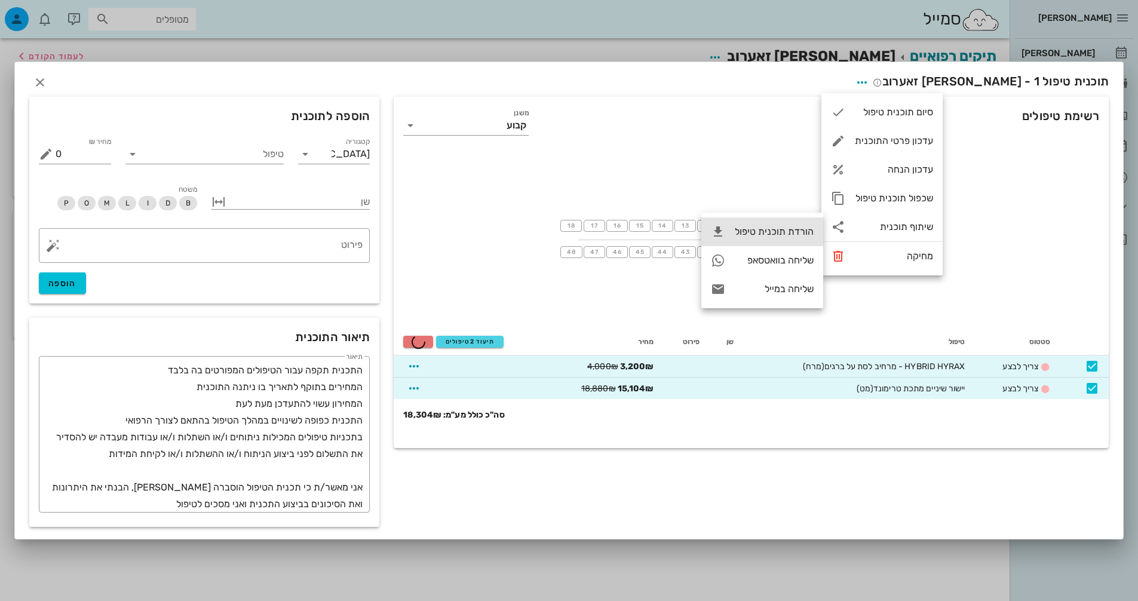
click at [796, 238] on div "הורדת תוכנית טיפול" at bounding box center [762, 231] width 122 height 29
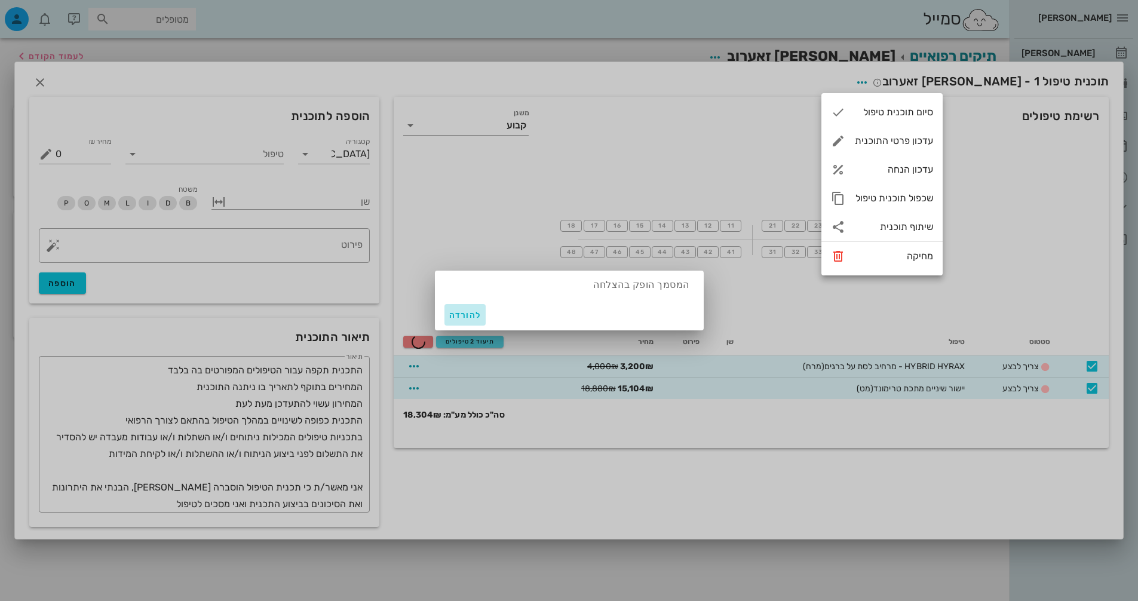
click at [446, 319] on button "להורדה" at bounding box center [466, 315] width 42 height 22
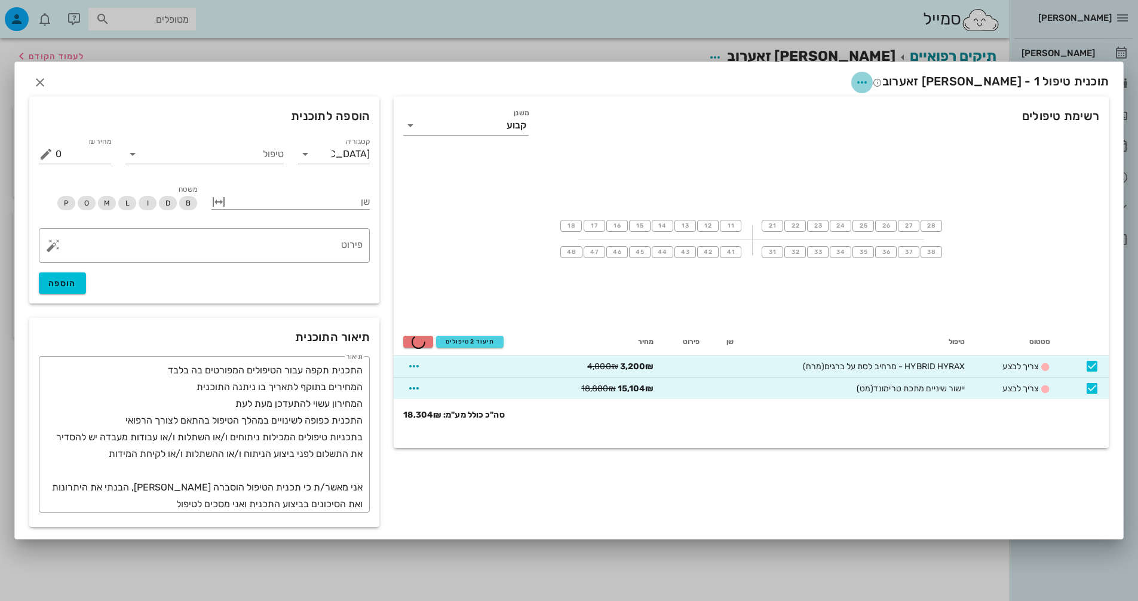
click at [873, 77] on span "button" at bounding box center [862, 82] width 22 height 14
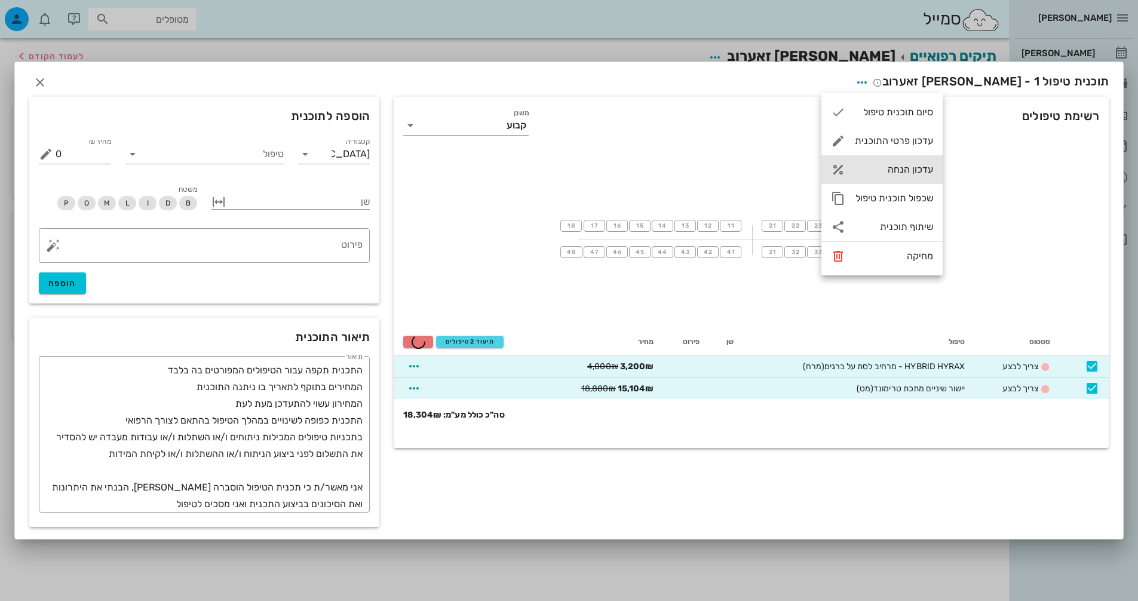
click at [909, 163] on div "עדכון הנחה" at bounding box center [882, 169] width 121 height 29
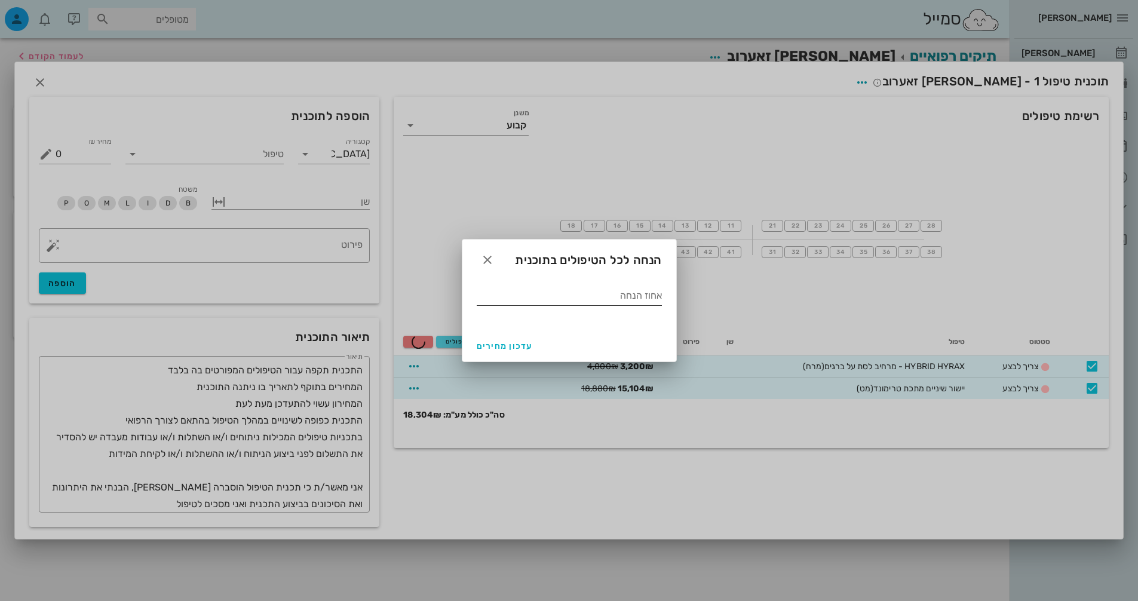
click at [627, 294] on div "אחוז הנחה" at bounding box center [569, 295] width 185 height 19
type input "15"
click at [505, 345] on span "עדכון מחירים" at bounding box center [505, 346] width 56 height 10
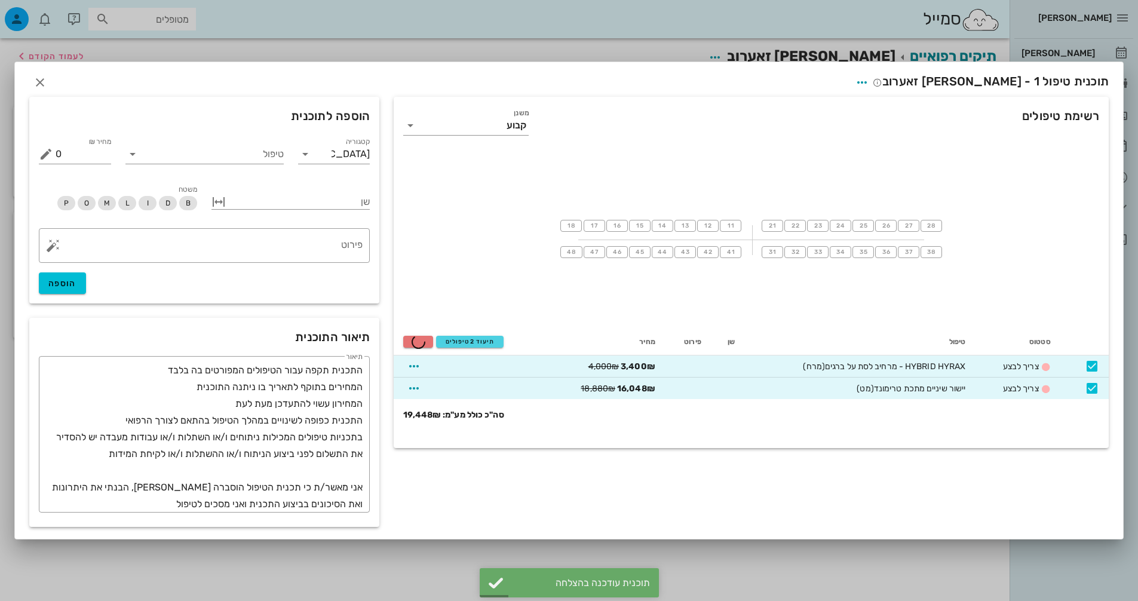
click at [929, 70] on div "תוכנית טיפול 1 - [PERSON_NAME] זאערוב" at bounding box center [569, 80] width 1108 height 37
click at [869, 85] on icon "button" at bounding box center [862, 82] width 14 height 14
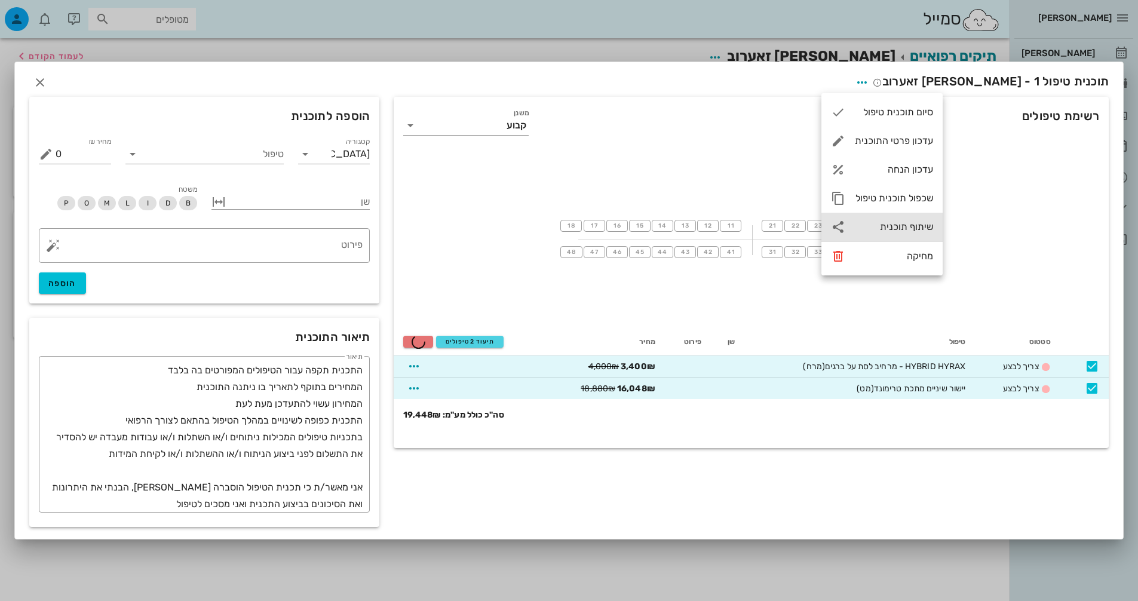
click at [907, 229] on div "שיתוף תוכנית" at bounding box center [894, 226] width 78 height 11
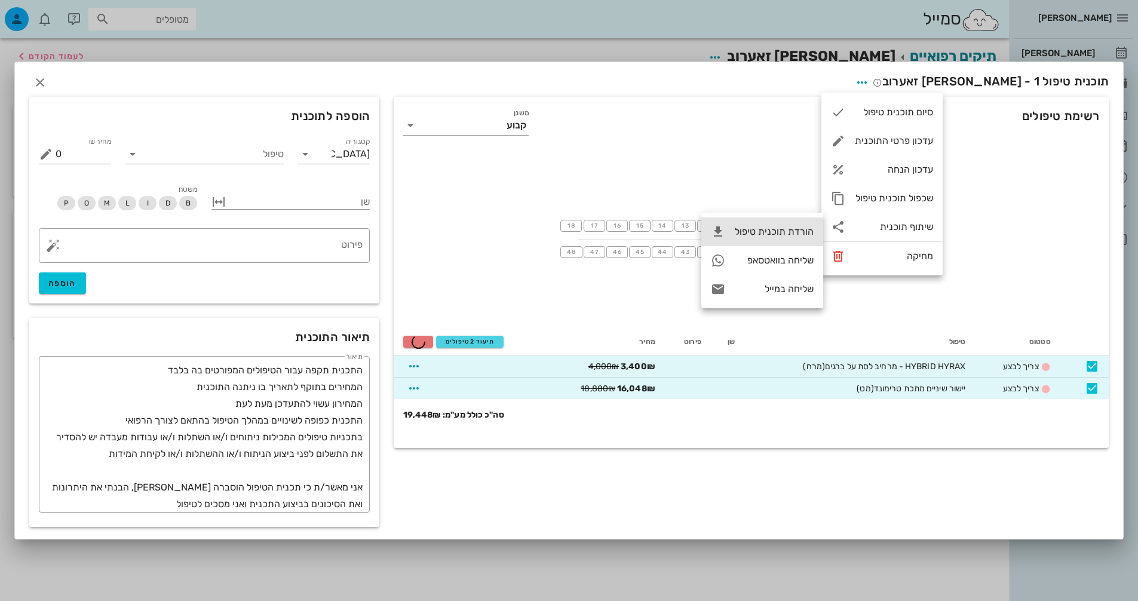
click at [798, 232] on div "הורדת תוכנית טיפול" at bounding box center [774, 231] width 79 height 11
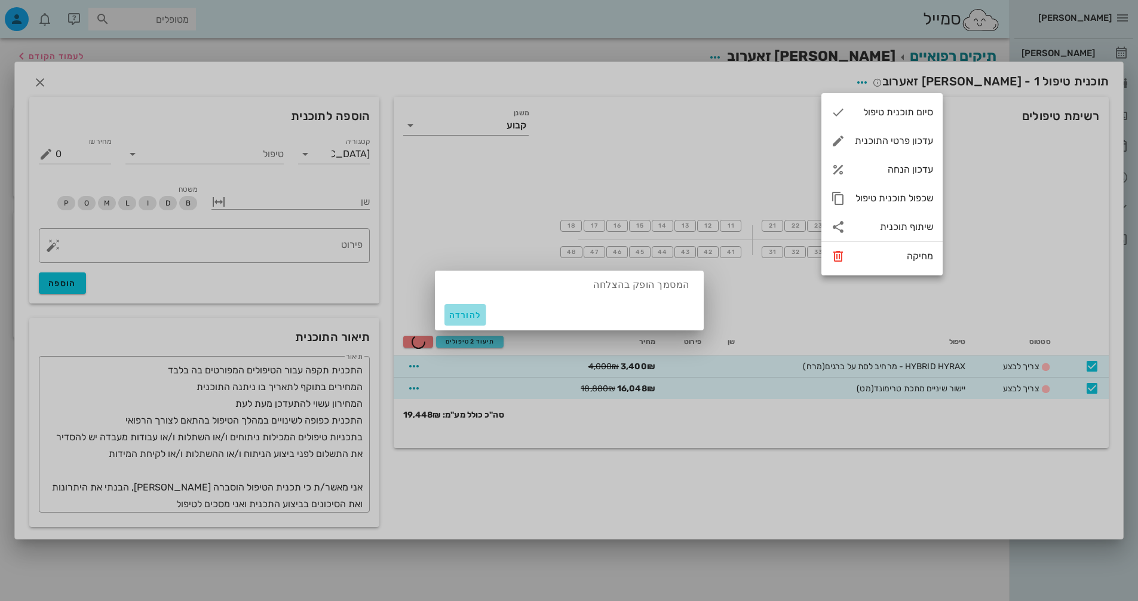
click at [481, 318] on button "להורדה" at bounding box center [466, 315] width 42 height 22
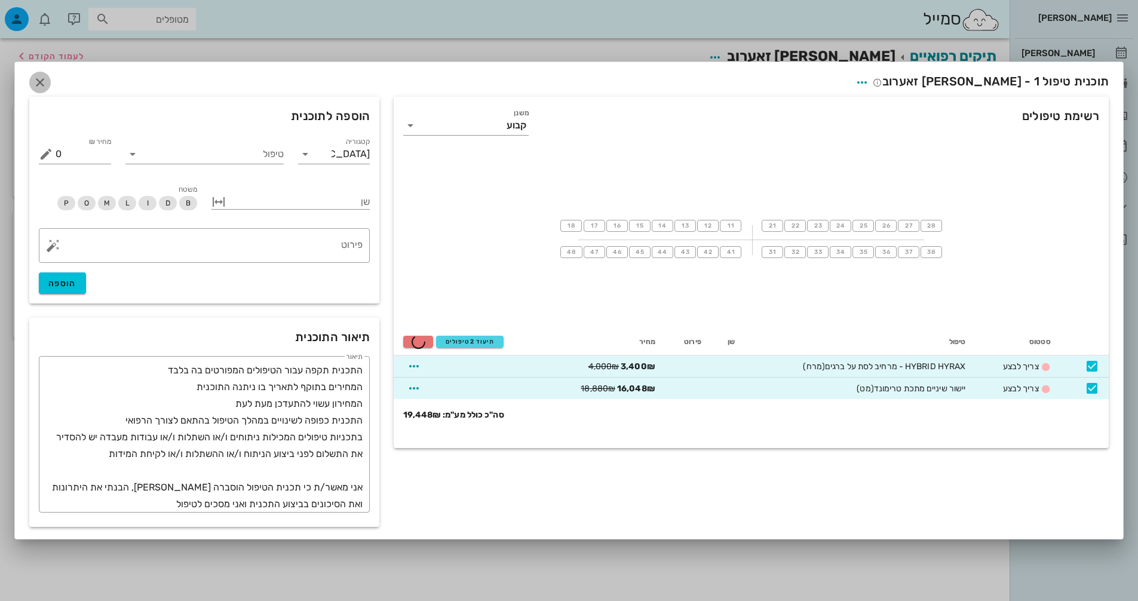
click at [37, 82] on icon "button" at bounding box center [40, 82] width 14 height 14
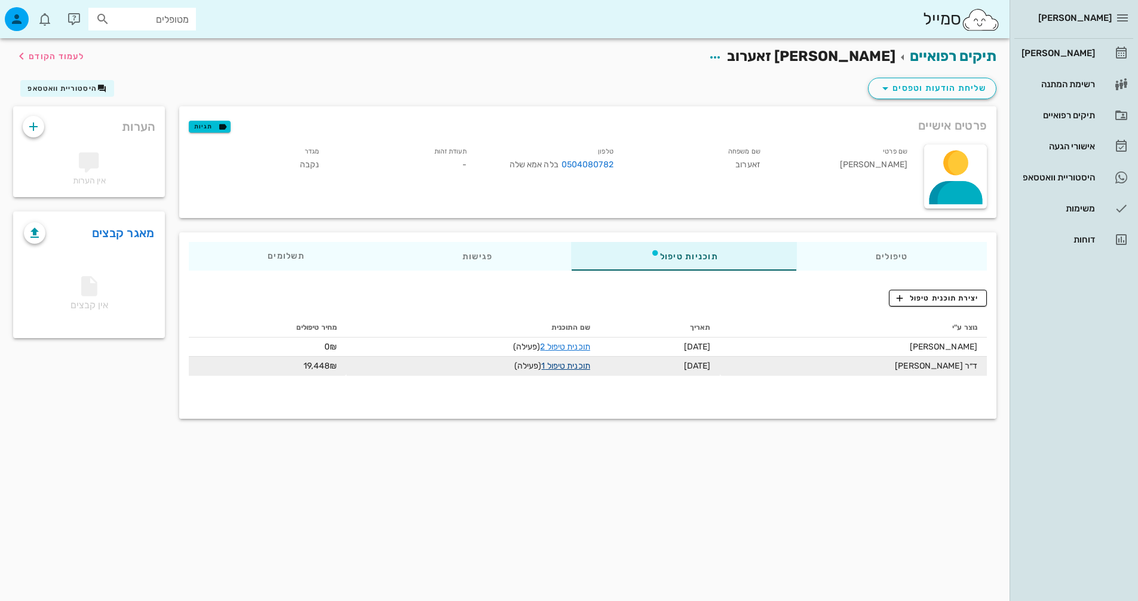
click at [568, 366] on link "תוכנית טיפול 1" at bounding box center [565, 366] width 48 height 10
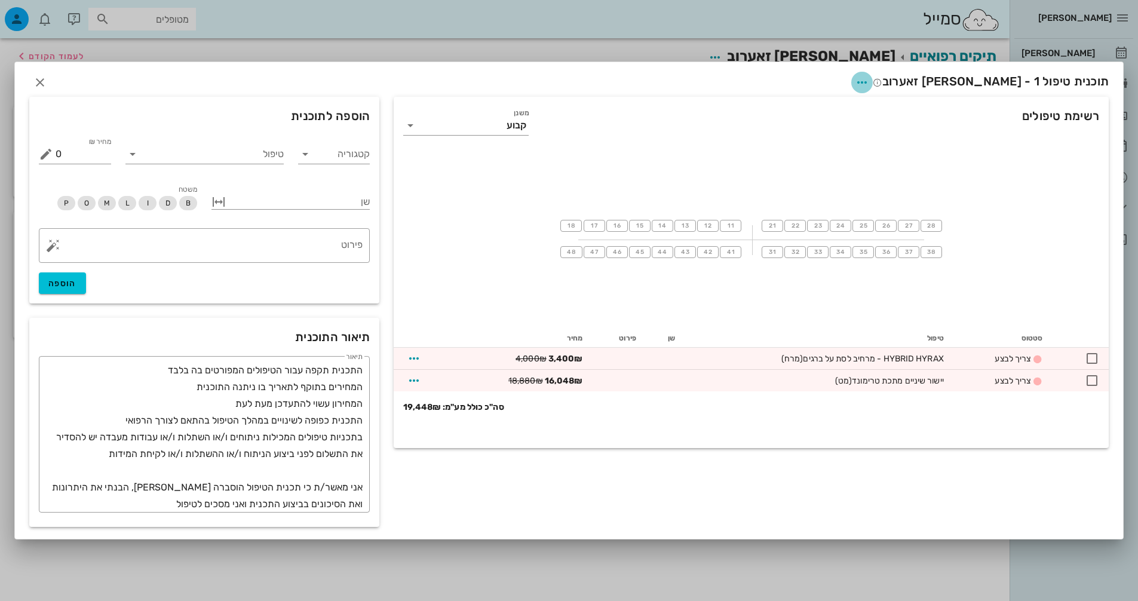
click at [869, 86] on icon "button" at bounding box center [862, 82] width 14 height 14
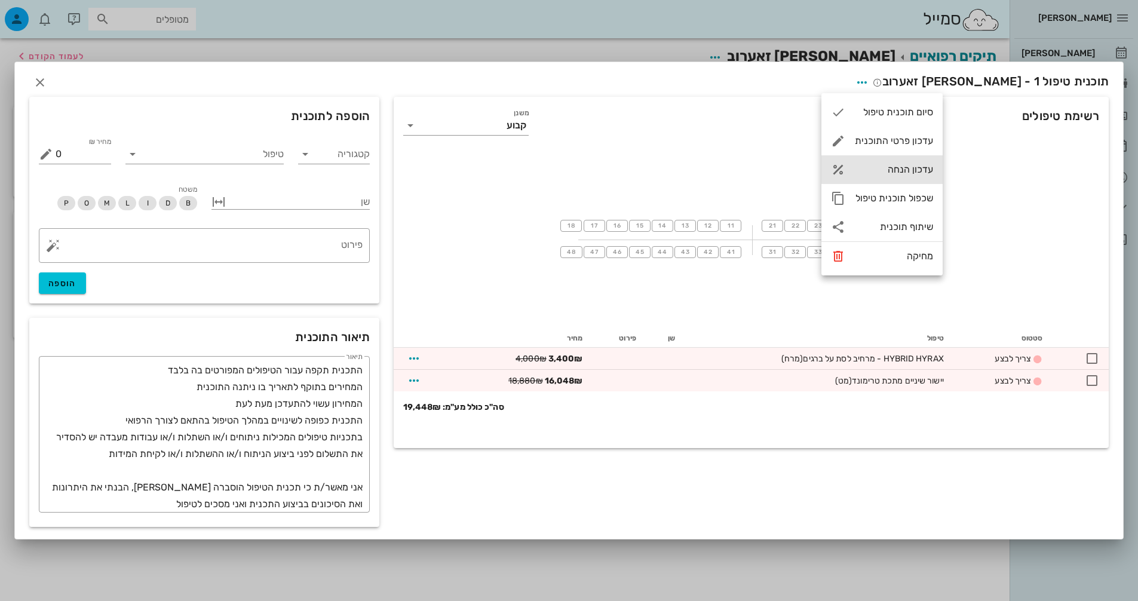
click at [915, 177] on div "עדכון הנחה" at bounding box center [882, 169] width 121 height 29
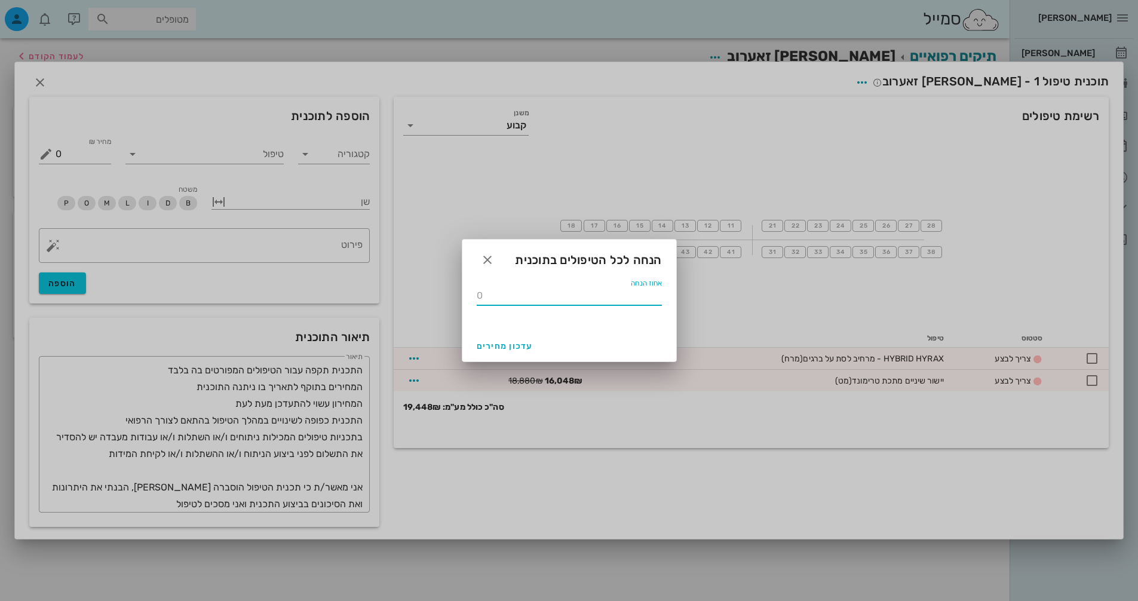
click at [652, 299] on input "אחוז הנחה" at bounding box center [569, 295] width 185 height 19
type input "20"
click at [502, 339] on button "עדכון מחירים" at bounding box center [505, 346] width 66 height 22
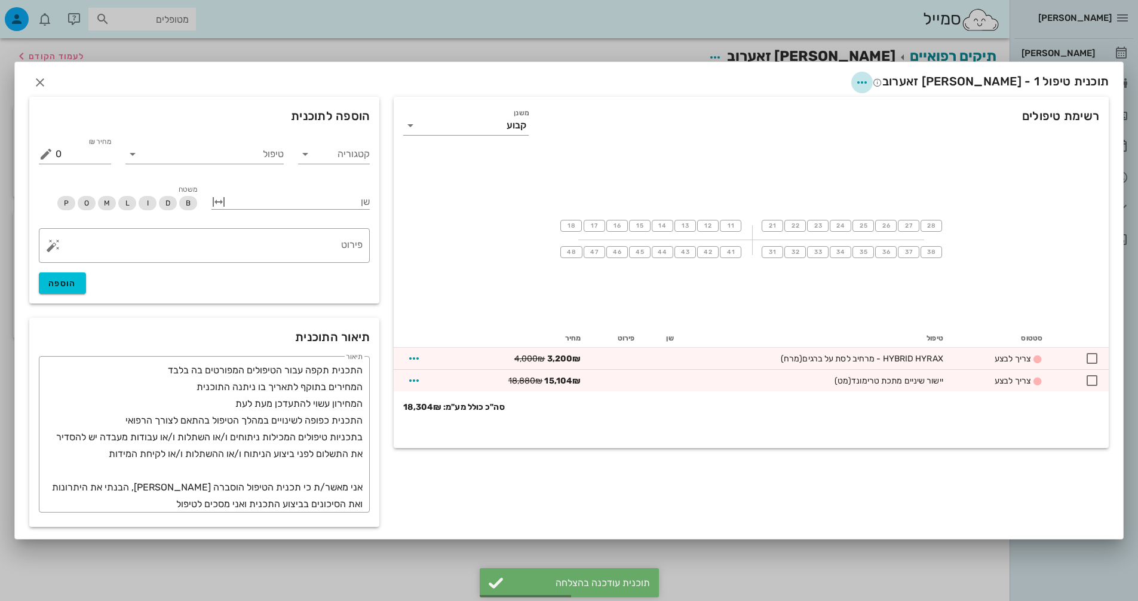
click at [873, 84] on span "button" at bounding box center [862, 82] width 22 height 14
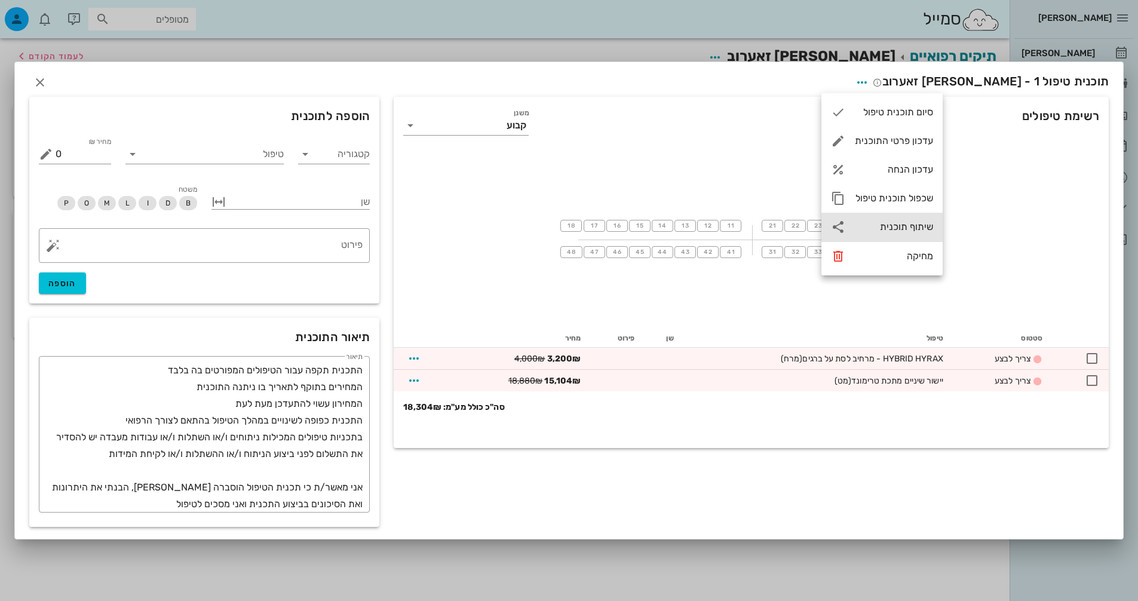
click at [881, 231] on div "שיתוף תוכנית" at bounding box center [894, 226] width 78 height 11
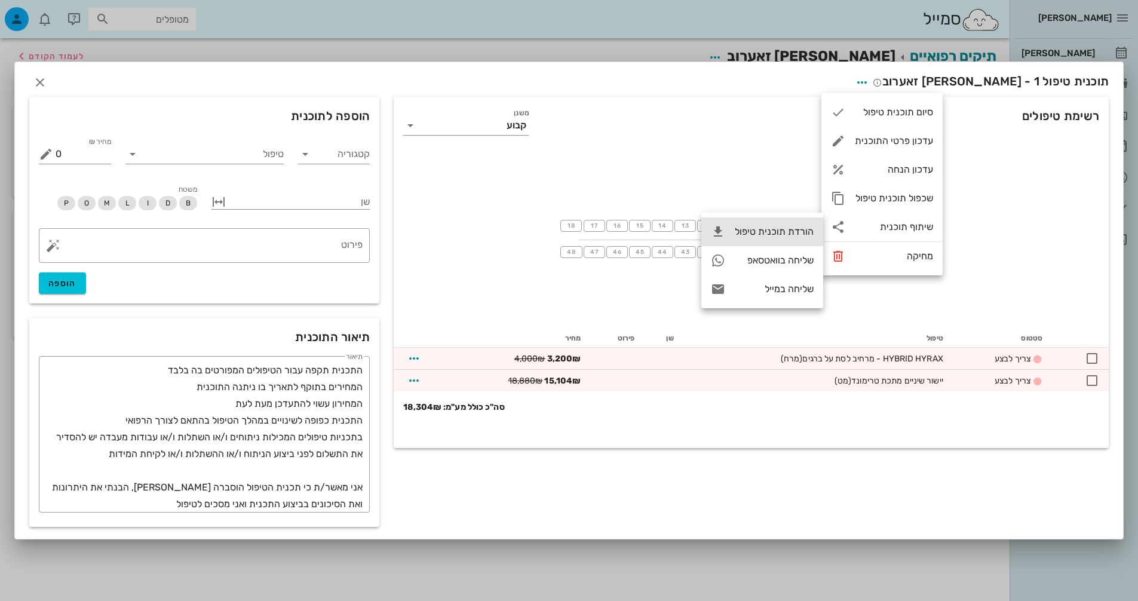
click at [768, 234] on div "הורדת תוכנית טיפול" at bounding box center [774, 231] width 79 height 11
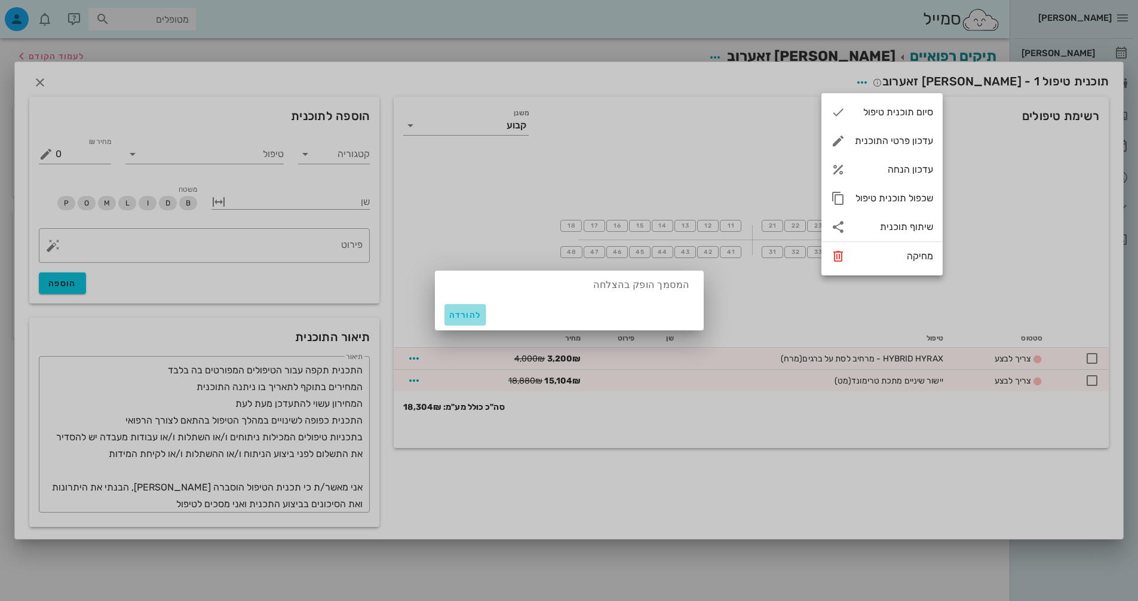
click at [471, 316] on span "להורדה" at bounding box center [465, 315] width 32 height 10
